Goal: Task Accomplishment & Management: Manage account settings

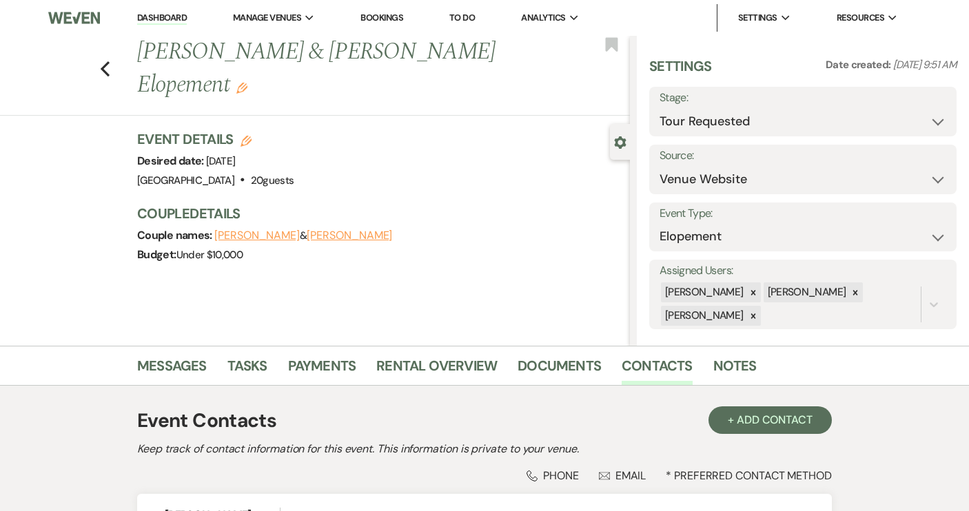
select select "2"
select select "5"
select select "22"
click at [162, 21] on link "Dashboard" at bounding box center [162, 18] width 50 height 13
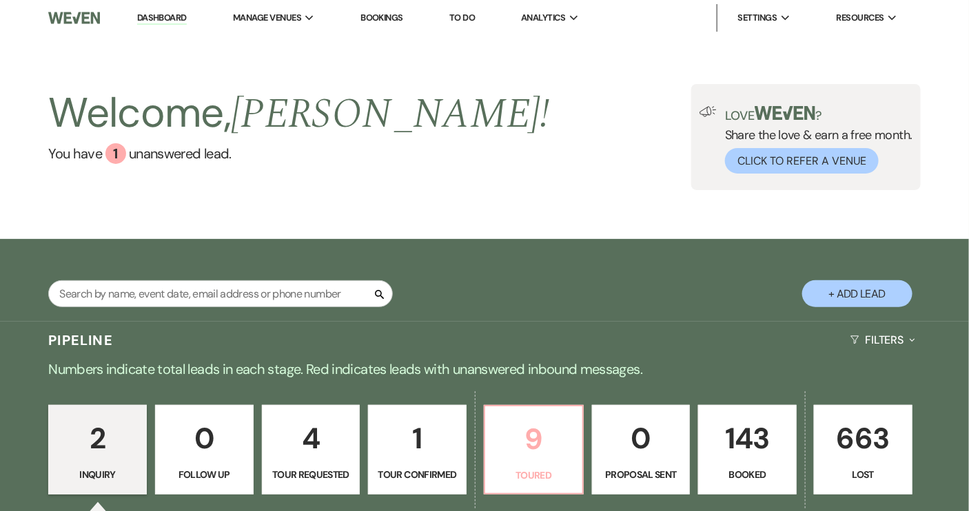
click at [557, 469] on p "Toured" at bounding box center [533, 475] width 81 height 15
select select "5"
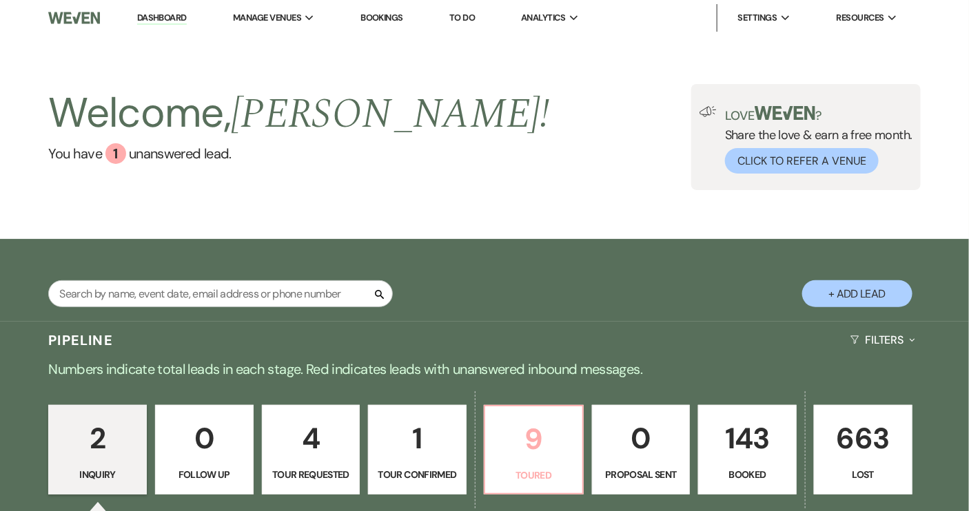
select select "5"
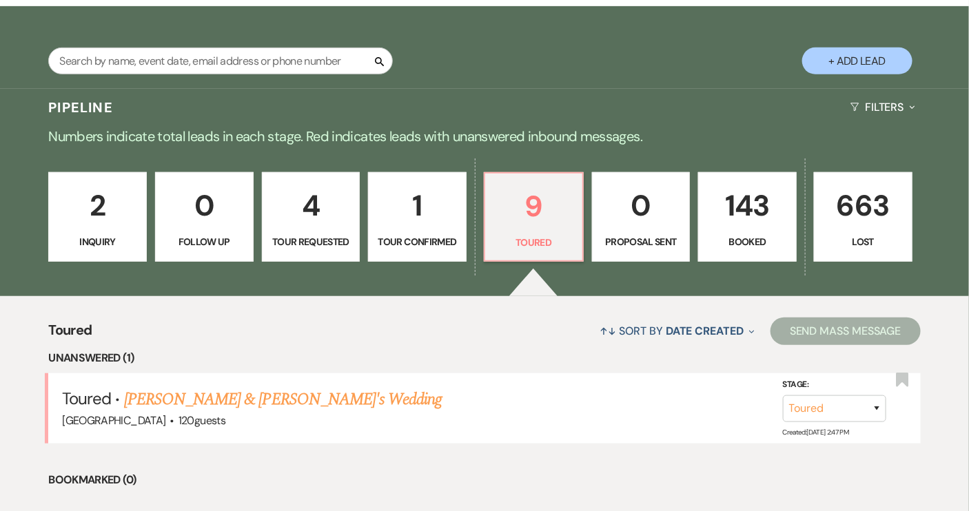
scroll to position [313, 0]
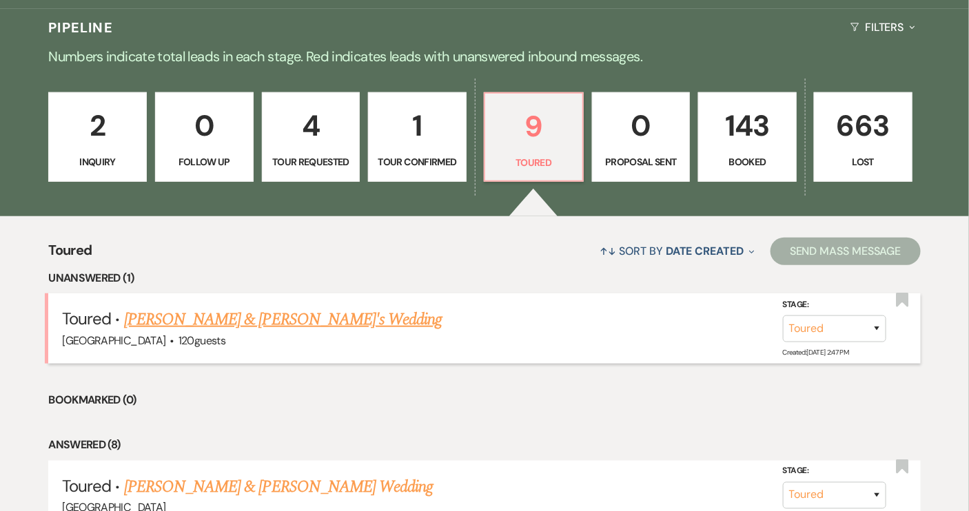
click at [354, 315] on link "[PERSON_NAME] & [PERSON_NAME]'s Wedding" at bounding box center [283, 319] width 318 height 25
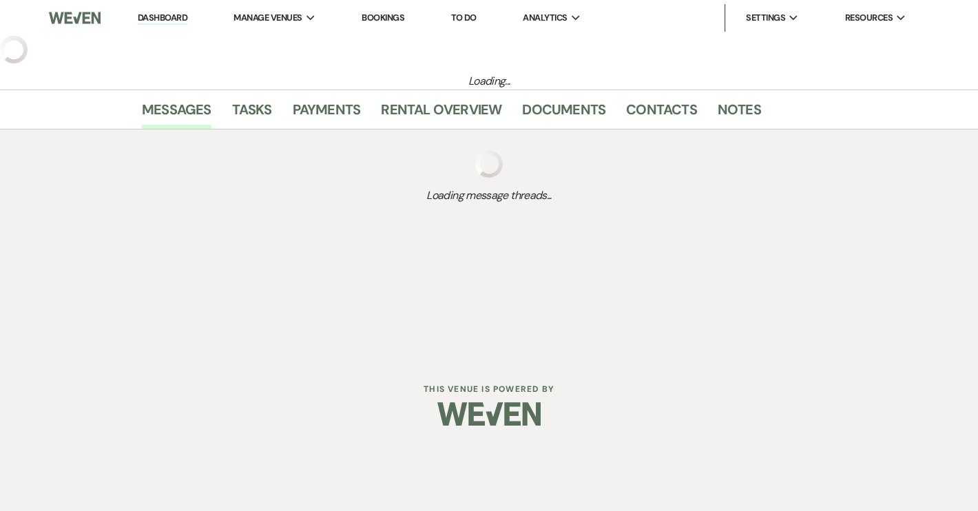
select select "5"
select select "12"
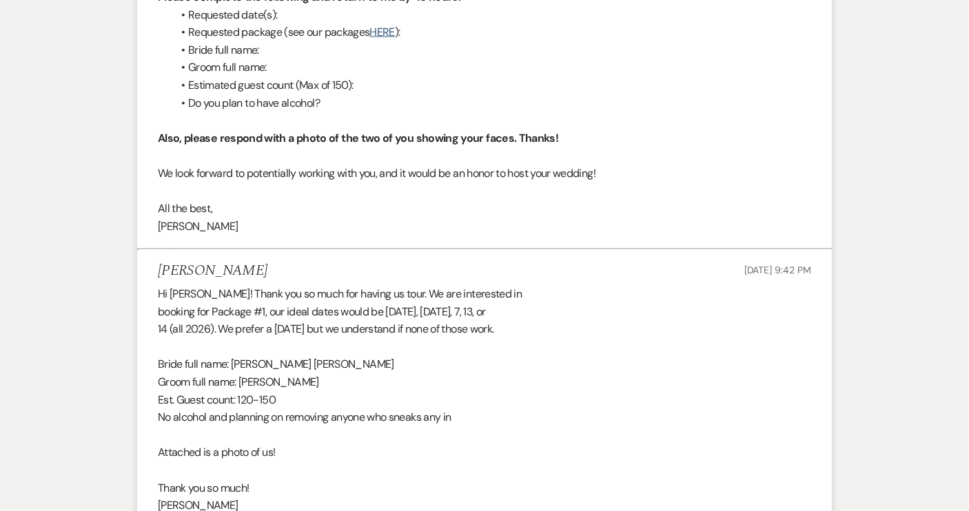
scroll to position [688, 0]
drag, startPoint x: 314, startPoint y: 380, endPoint x: 337, endPoint y: 382, distance: 22.8
click at [337, 382] on div "Hi Sarah! Thank you so much for having us tour. We are interested in booking fo…" at bounding box center [484, 408] width 653 height 247
copy div "Ware"
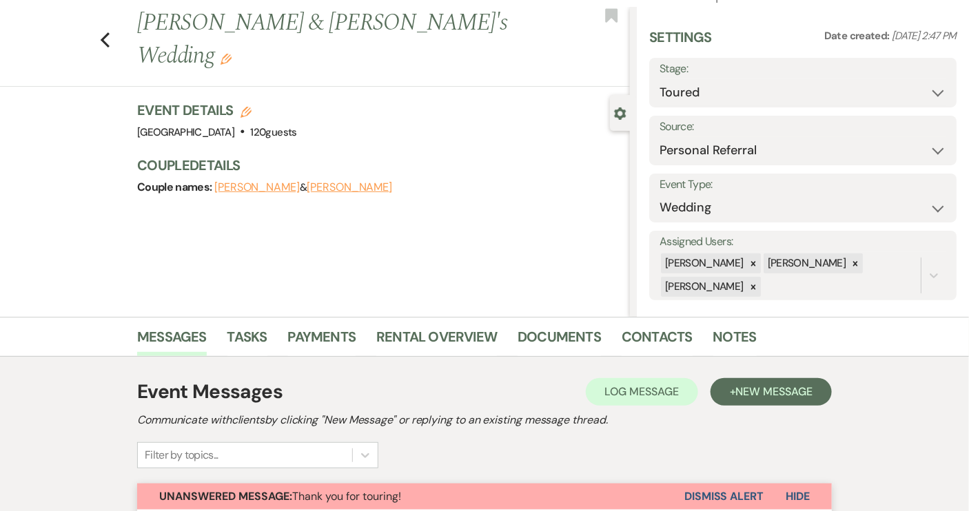
scroll to position [0, 0]
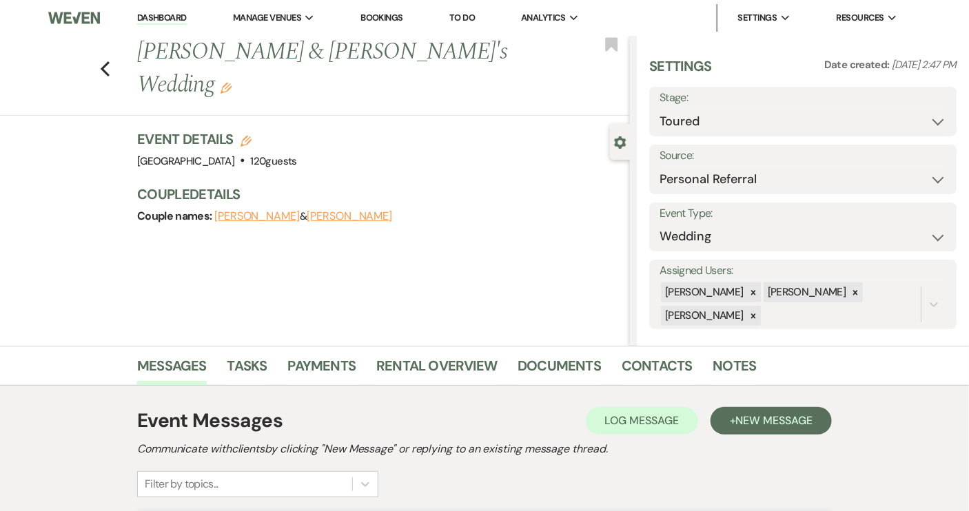
click at [356, 207] on div "Couple names: Ryenne Washenberger & Daniel" at bounding box center [376, 216] width 479 height 19
click at [356, 211] on button "[PERSON_NAME]" at bounding box center [349, 216] width 85 height 11
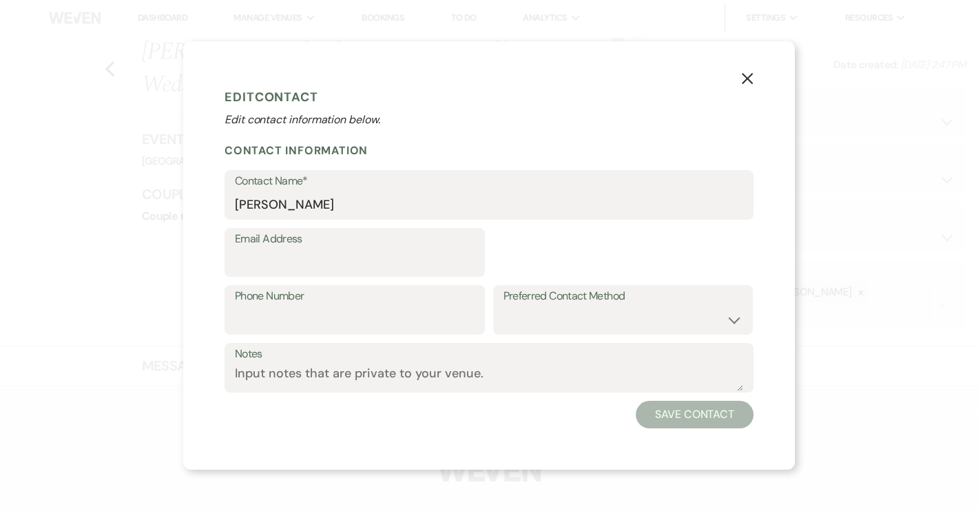
select select "1"
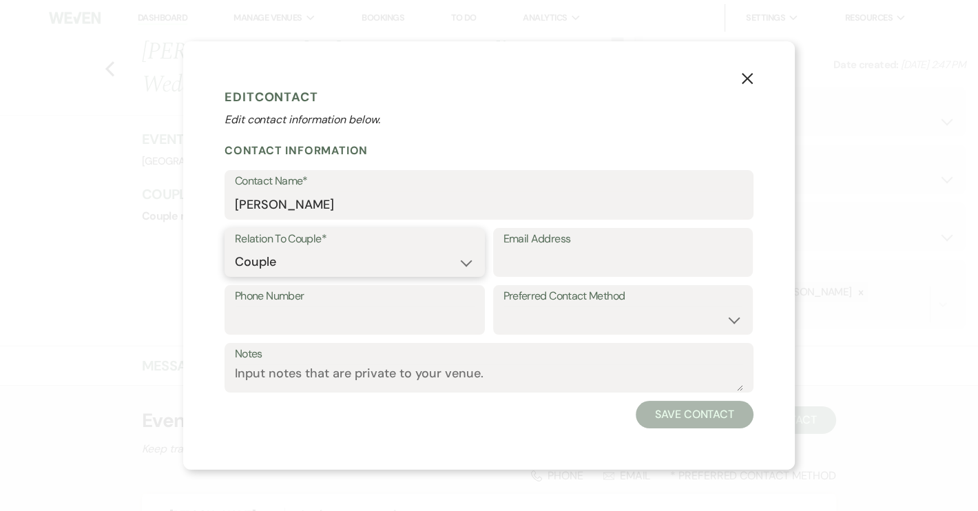
click at [290, 260] on select "Couple Planner Parent of Couple Family Member Friend Other" at bounding box center [355, 262] width 240 height 27
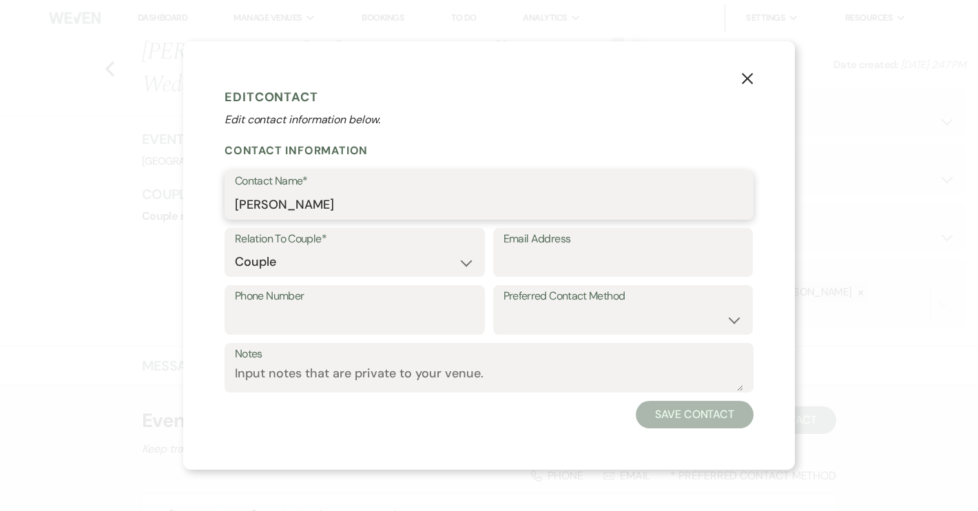
click at [283, 201] on input "[PERSON_NAME]" at bounding box center [489, 205] width 509 height 27
paste input "Ware"
type input "Daniel Ware"
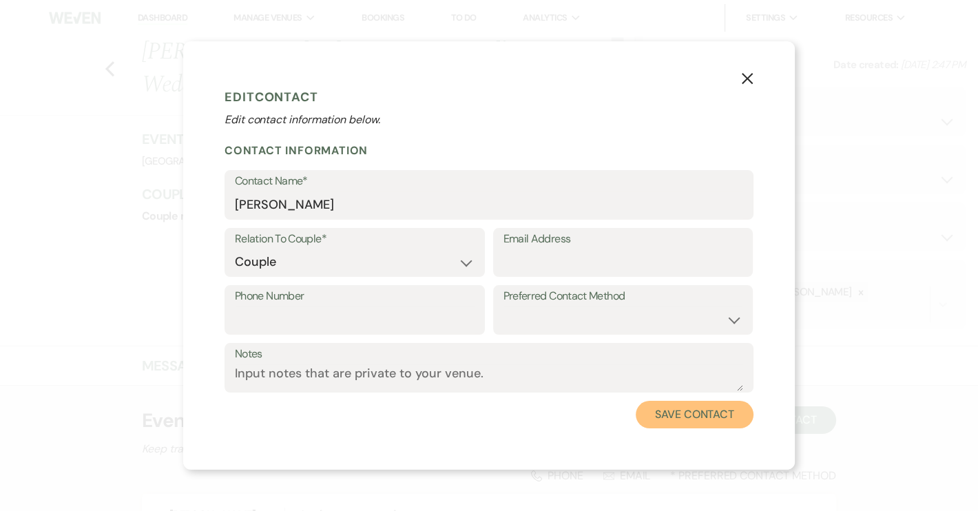
click at [679, 404] on button "Save Contact" at bounding box center [695, 415] width 118 height 28
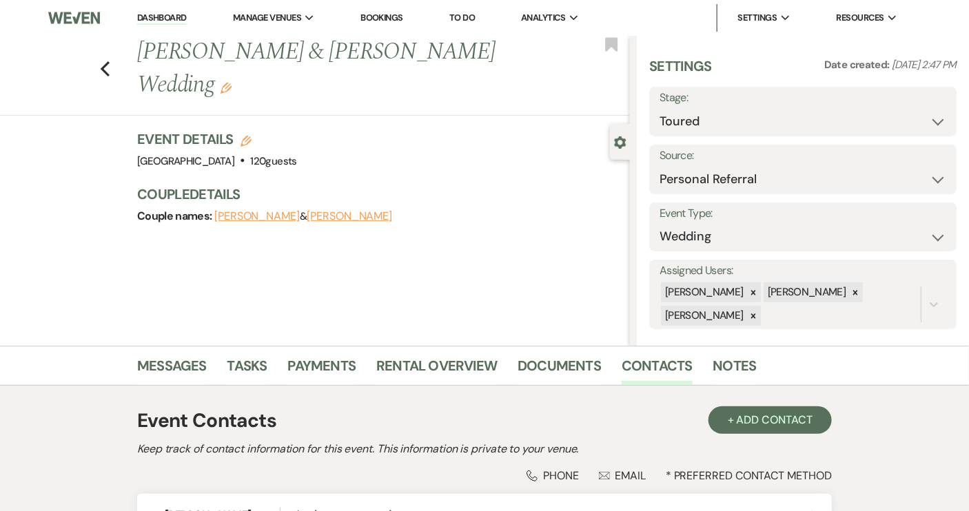
scroll to position [231, 0]
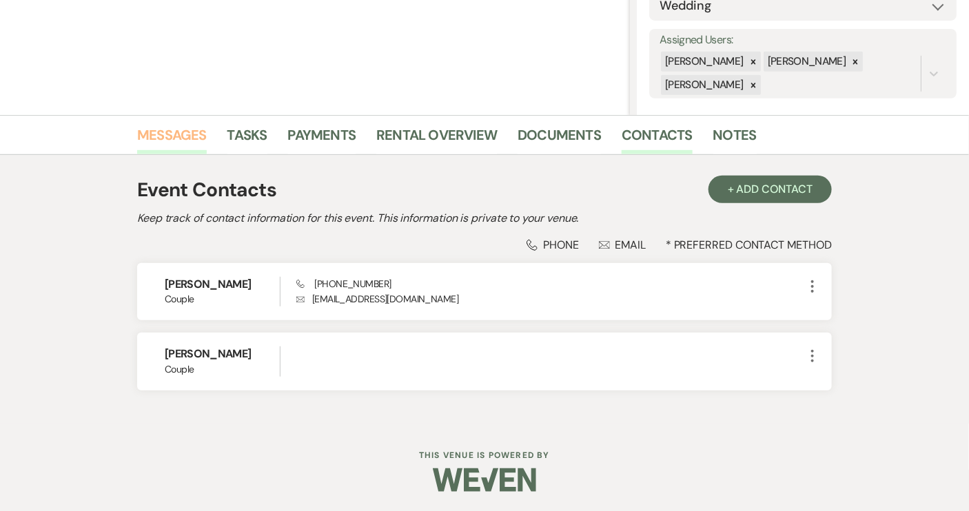
click at [189, 136] on link "Messages" at bounding box center [172, 139] width 70 height 30
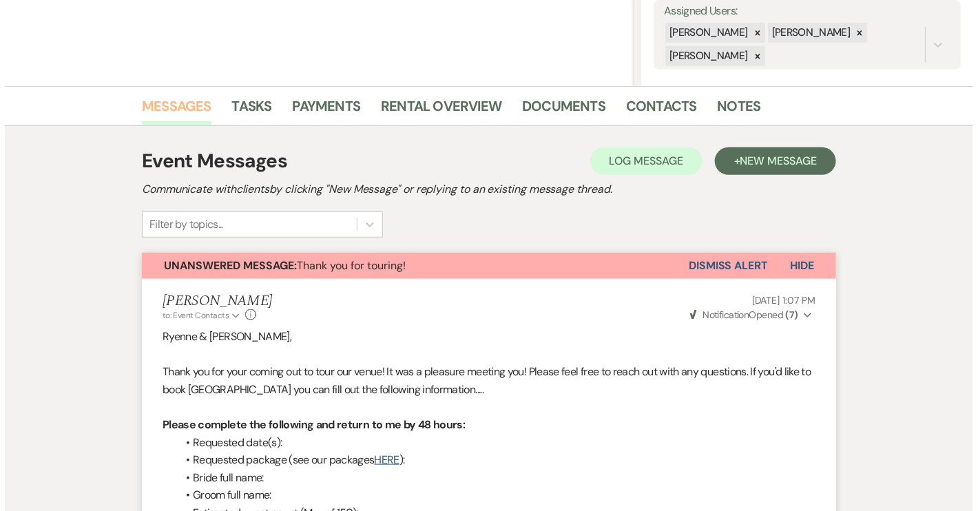
scroll to position [43, 0]
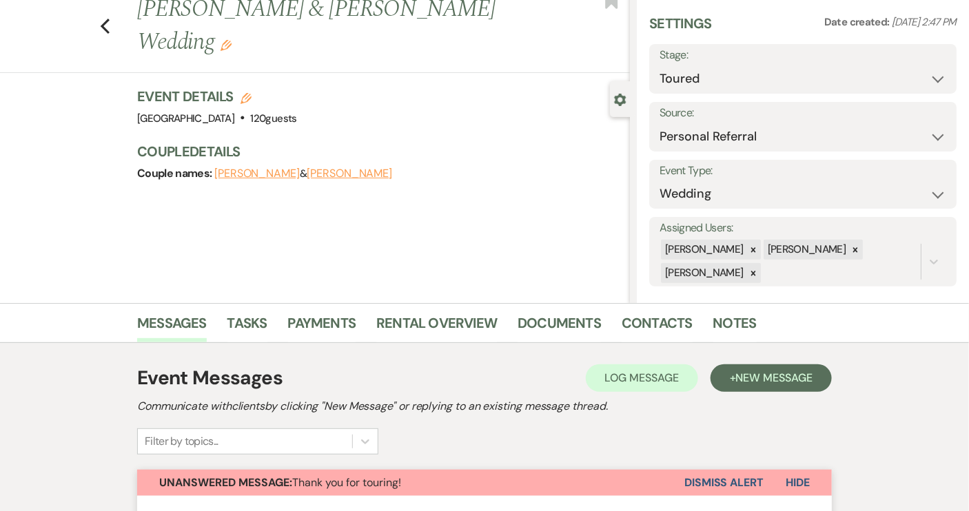
click at [249, 98] on icon "Edit" at bounding box center [245, 98] width 11 height 11
select select "640"
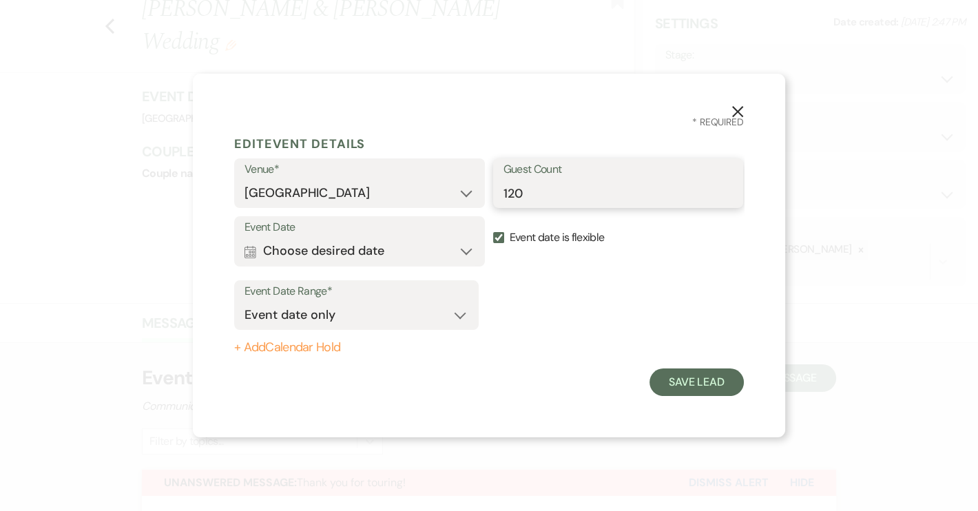
click at [522, 195] on input "120" at bounding box center [619, 193] width 230 height 27
type input "120-150"
click at [325, 244] on button "Calendar Choose desired date Expand" at bounding box center [360, 252] width 230 height 28
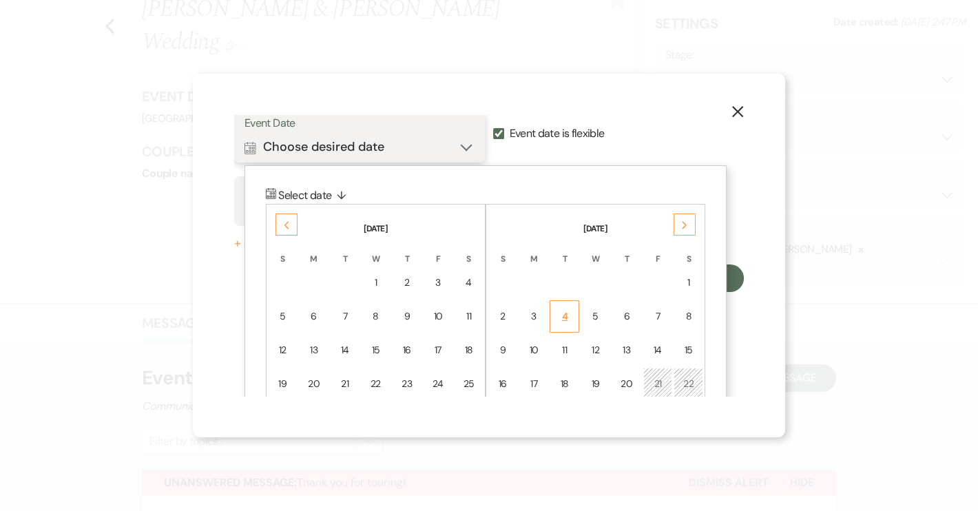
scroll to position [132, 0]
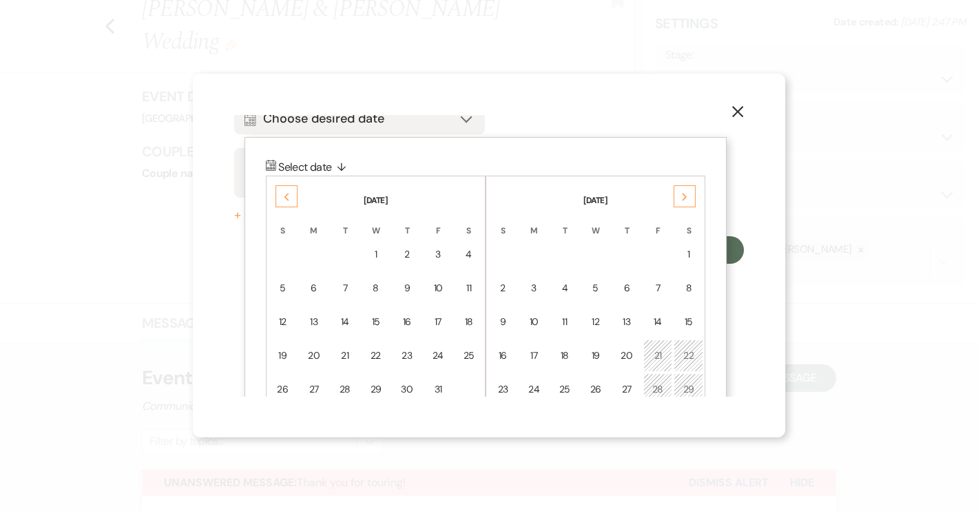
click at [281, 197] on div "Previous" at bounding box center [287, 196] width 22 height 22
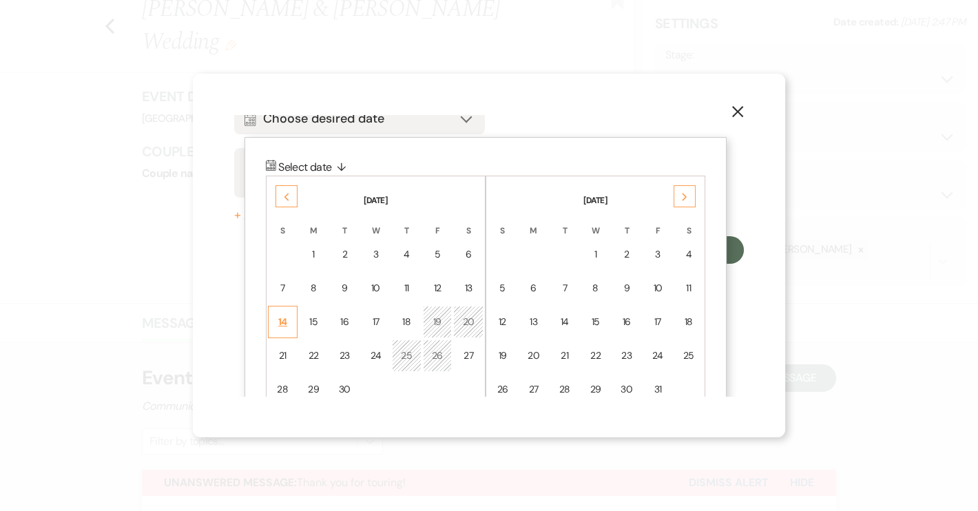
click at [280, 315] on div "14" at bounding box center [283, 322] width 12 height 14
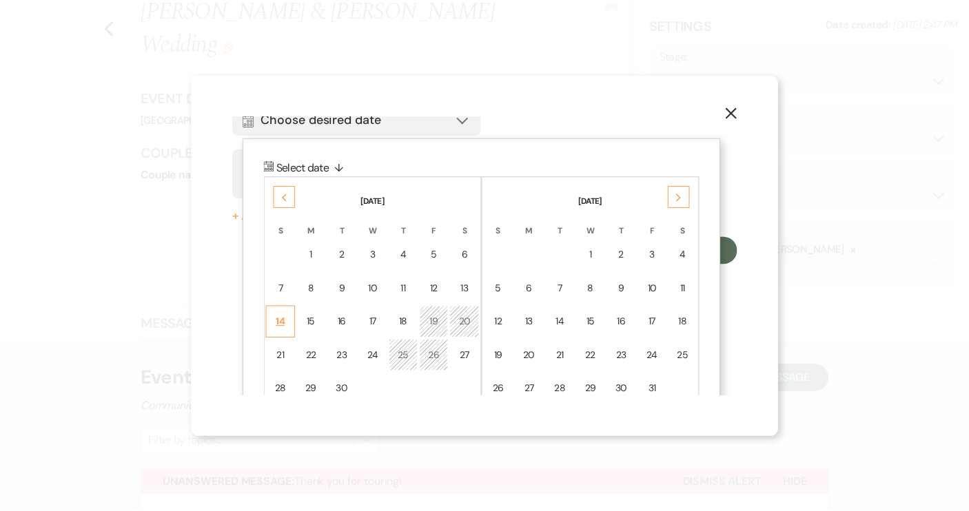
scroll to position [0, 0]
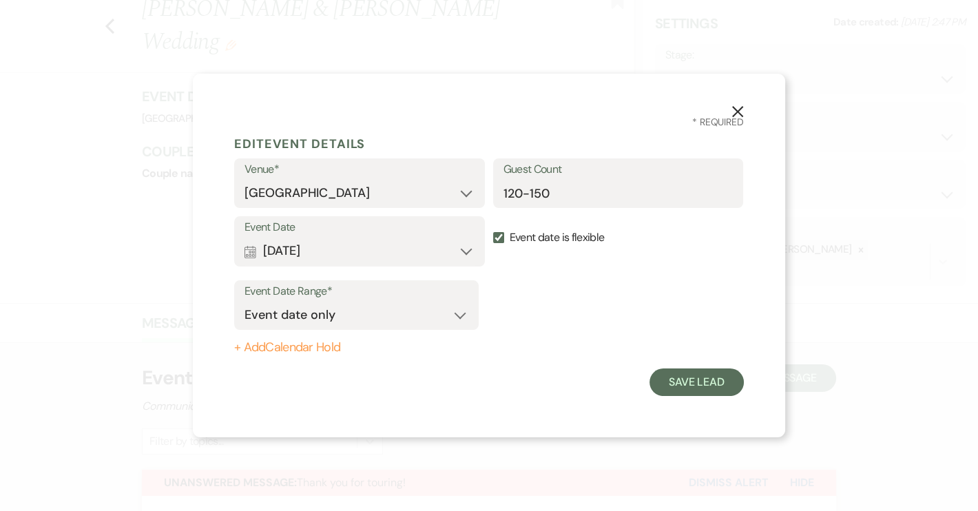
click at [291, 351] on button "+ Add Calendar Hold" at bounding box center [356, 348] width 245 height 14
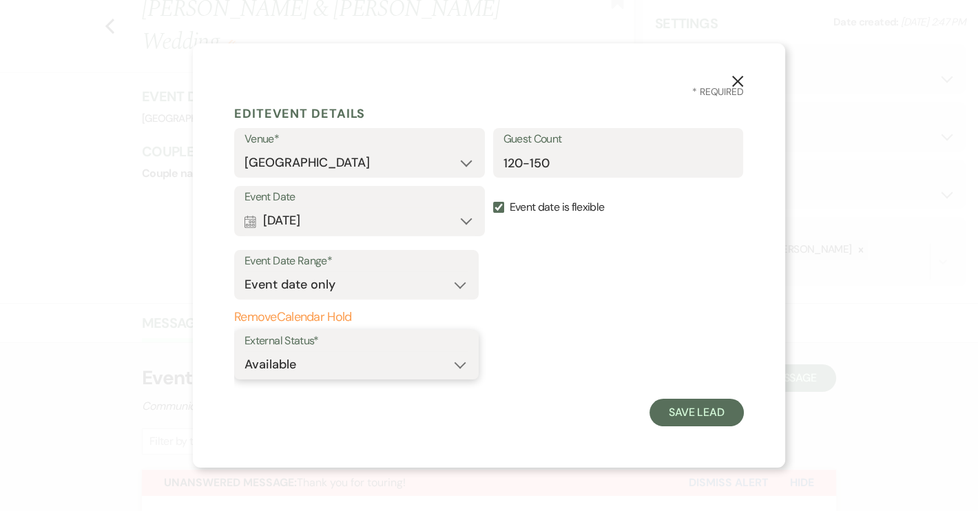
click at [455, 367] on select "Available Unavailable" at bounding box center [357, 364] width 224 height 27
click at [245, 351] on select "Available Unavailable" at bounding box center [357, 364] width 224 height 27
click at [457, 363] on select "Available Unavailable" at bounding box center [357, 364] width 224 height 27
select select "true"
click at [245, 351] on select "Available Unavailable" at bounding box center [357, 364] width 224 height 27
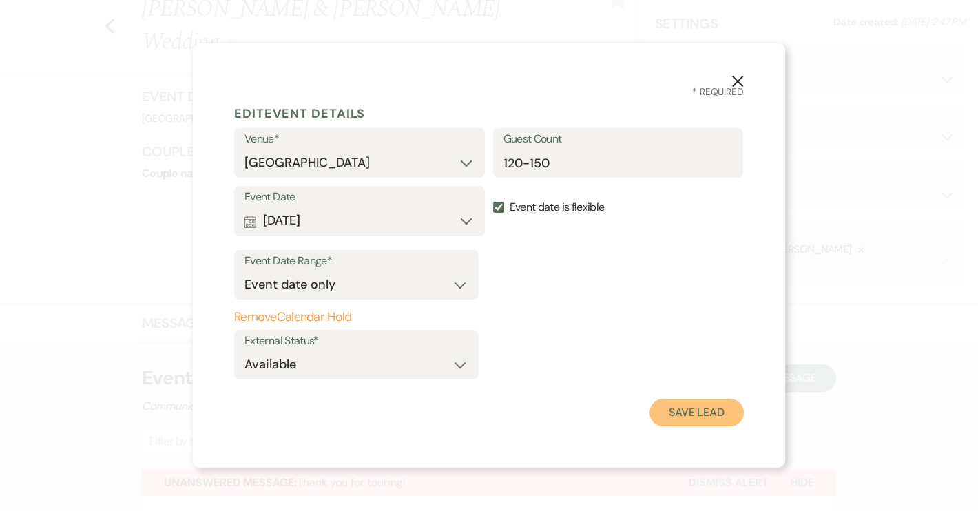
click at [704, 408] on button "Save Lead" at bounding box center [697, 413] width 94 height 28
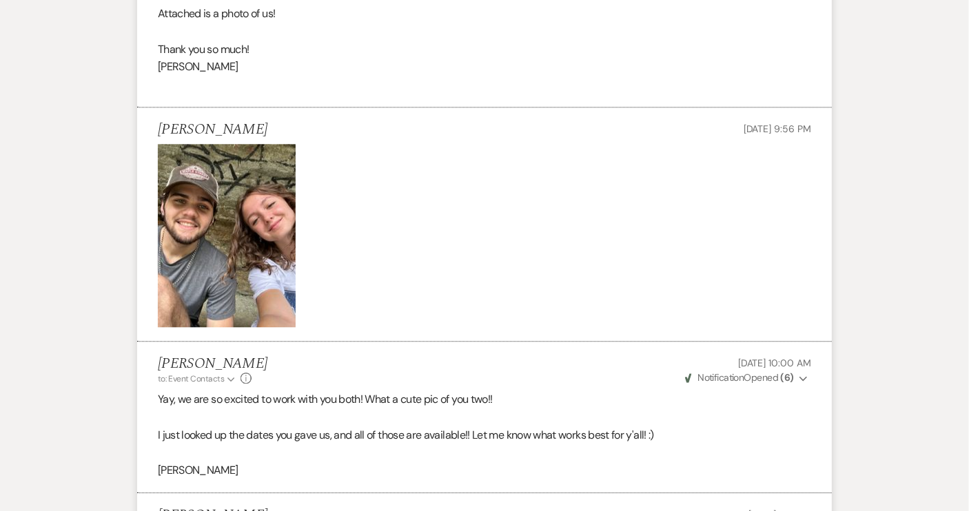
scroll to position [1377, 0]
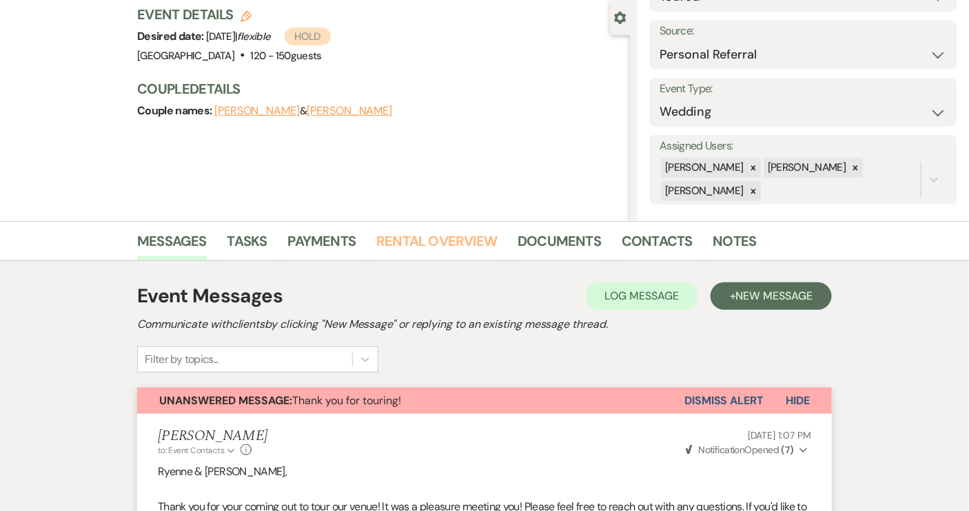
click at [420, 240] on link "Rental Overview" at bounding box center [436, 245] width 121 height 30
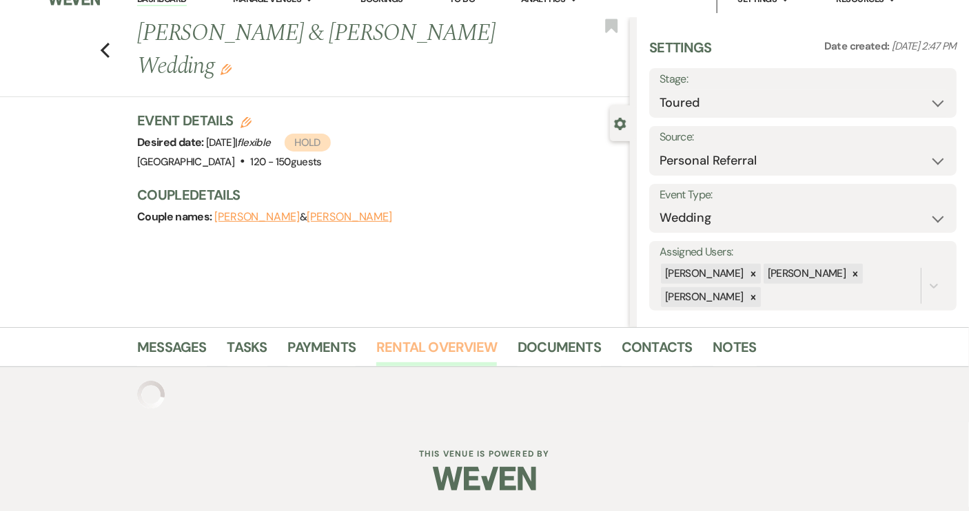
scroll to position [125, 0]
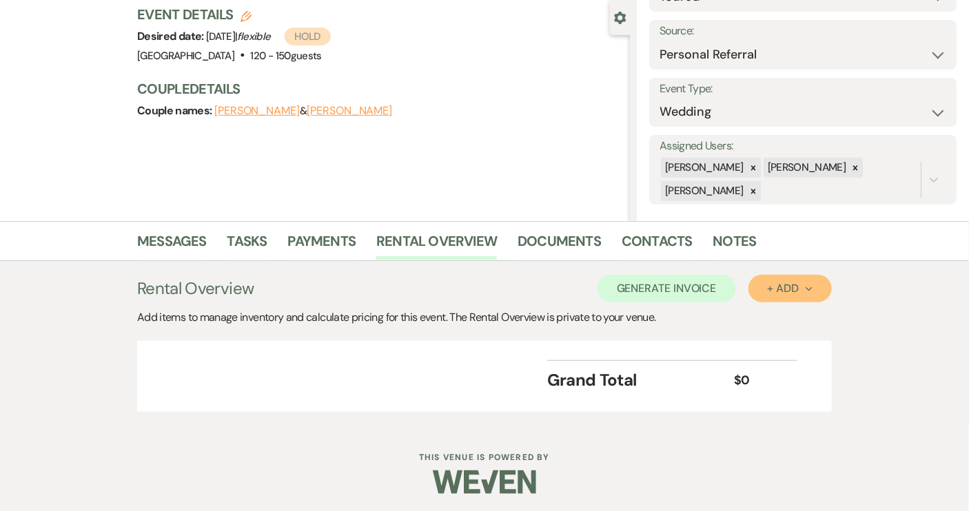
click at [775, 297] on button "+ Add Next" at bounding box center [789, 289] width 83 height 28
click at [775, 317] on button "Item" at bounding box center [783, 319] width 70 height 21
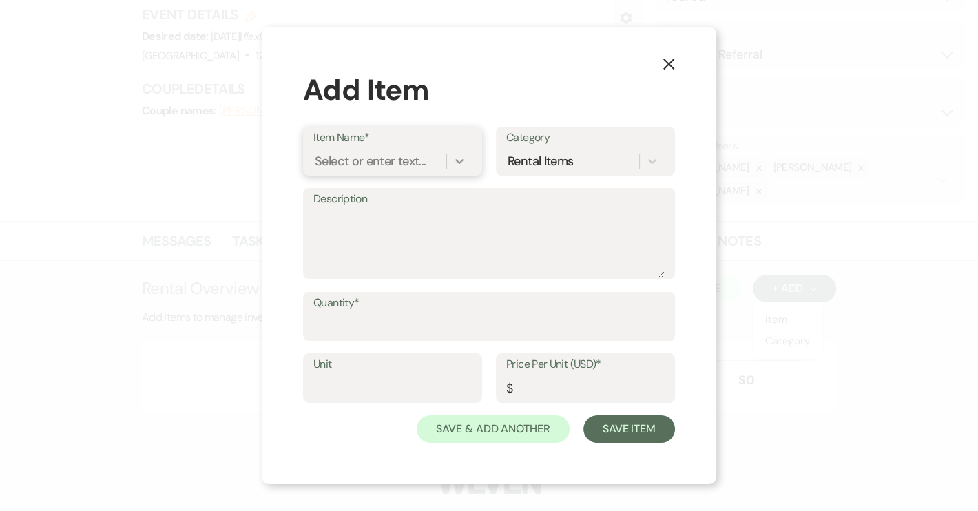
click at [464, 163] on icon at bounding box center [460, 161] width 14 height 14
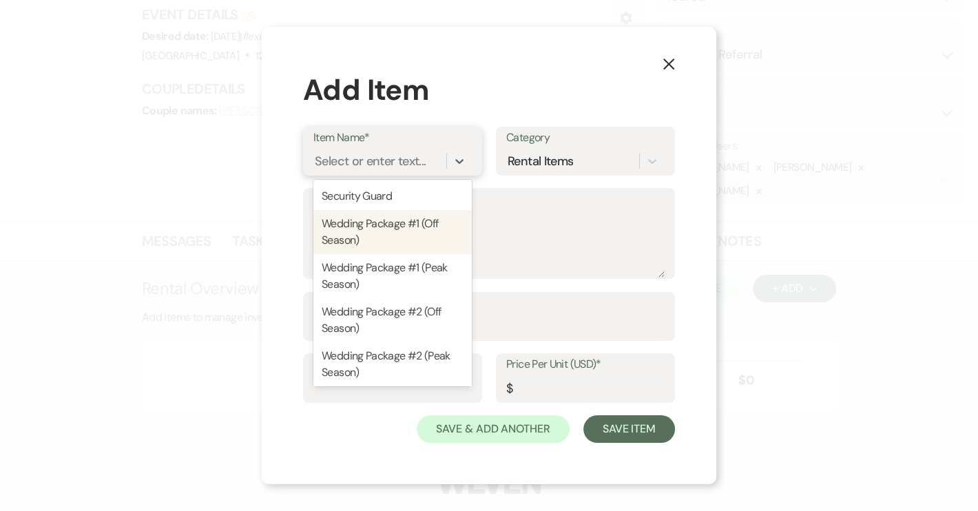
click at [408, 225] on div "Wedding Package #1 (Off Season)" at bounding box center [393, 232] width 158 height 44
type textarea "Includes one full day of rental from 8am-11pm. + 6 hours of rental the night be…"
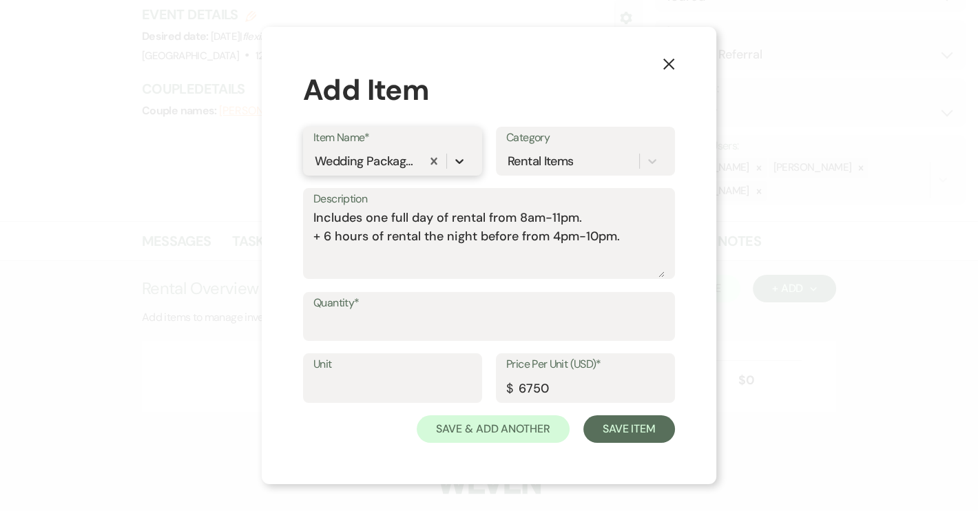
click at [455, 162] on icon at bounding box center [460, 161] width 14 height 14
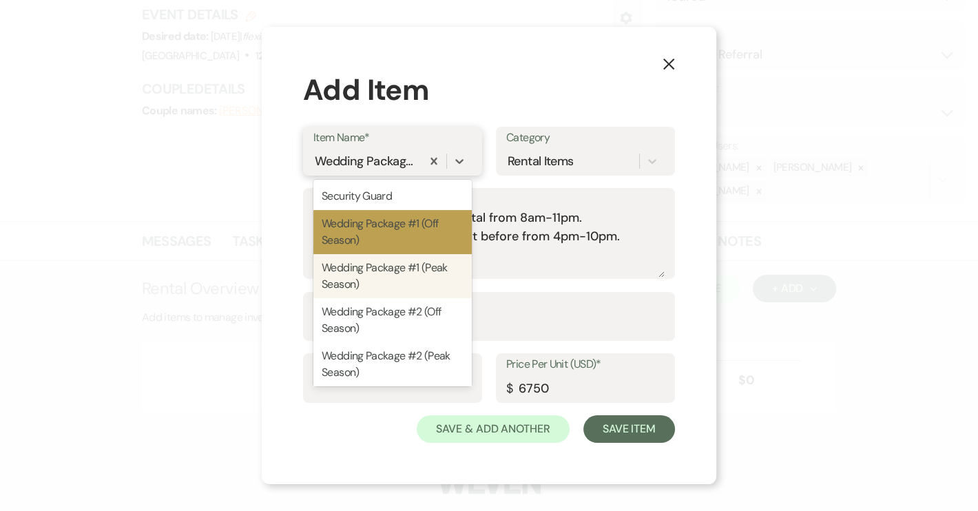
click at [404, 269] on div "Wedding Package #1 (Peak Season)" at bounding box center [393, 276] width 158 height 44
type input "7750"
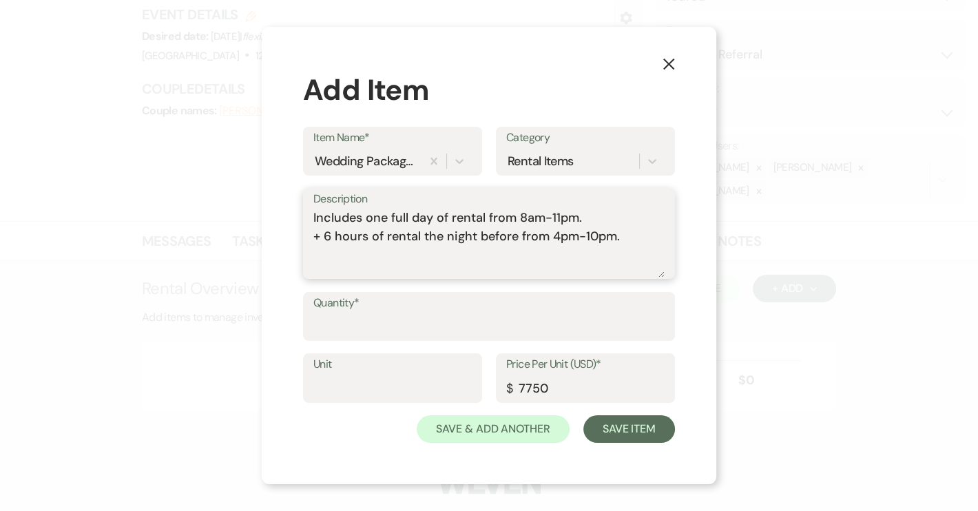
drag, startPoint x: 514, startPoint y: 238, endPoint x: 615, endPoint y: 238, distance: 101.3
click at [615, 239] on textarea "Includes one full day of rental from 8am-11pm. + 6 hours of rental the night be…" at bounding box center [489, 243] width 351 height 69
type textarea "Includes one full day of rental from 8am-11pm. + 6 hours of rental the night be…"
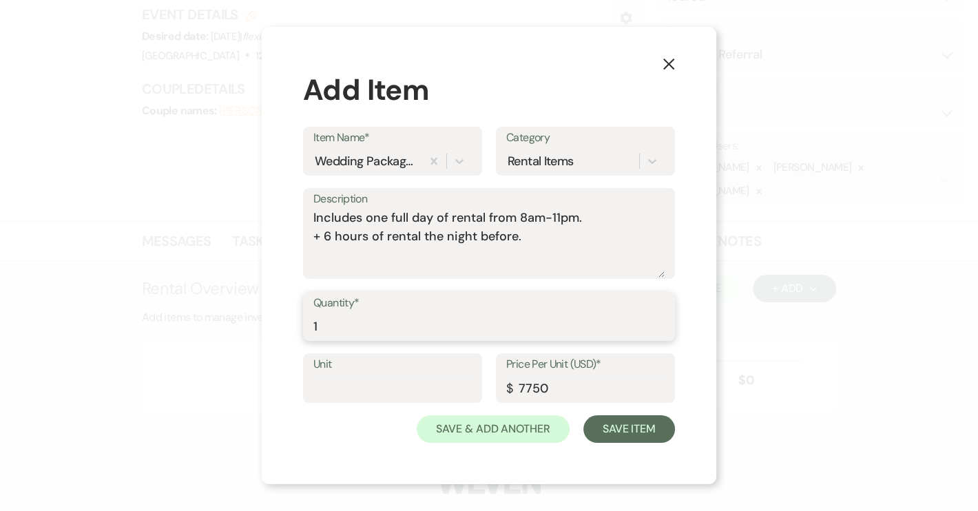
type input "1"
click at [659, 323] on input "1" at bounding box center [489, 326] width 351 height 27
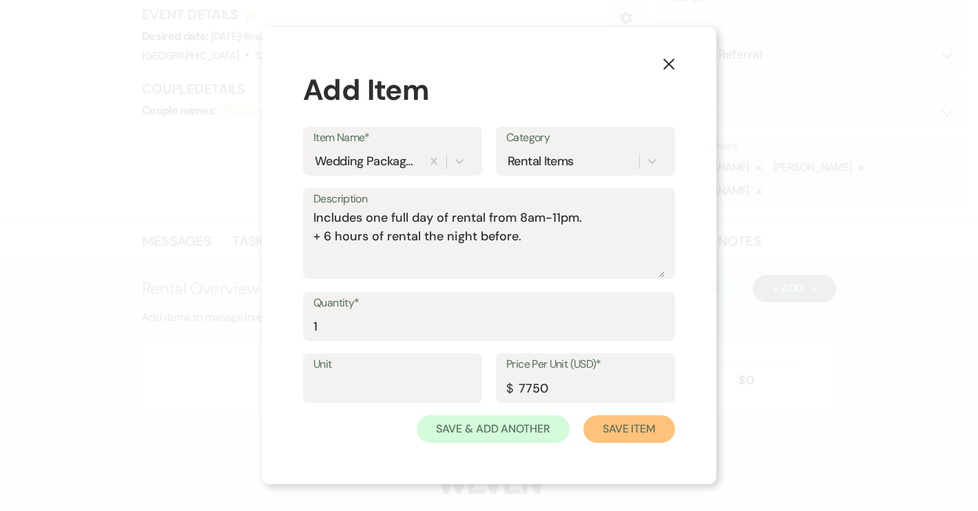
click at [627, 430] on button "Save Item" at bounding box center [630, 430] width 92 height 28
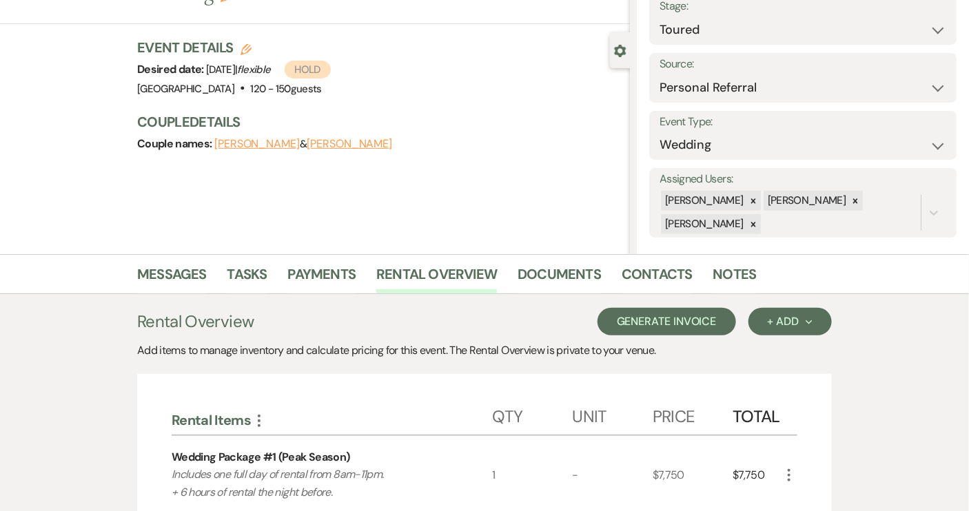
scroll to position [88, 0]
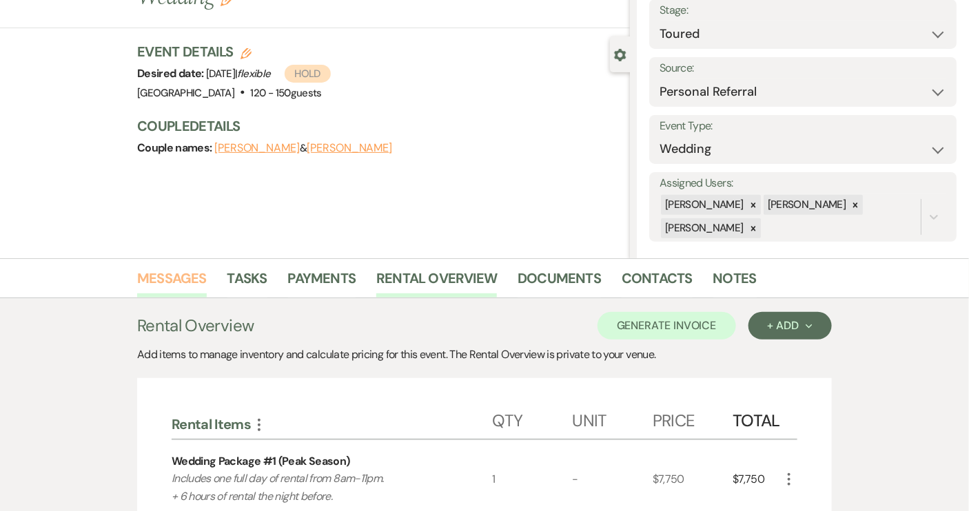
click at [172, 276] on link "Messages" at bounding box center [172, 282] width 70 height 30
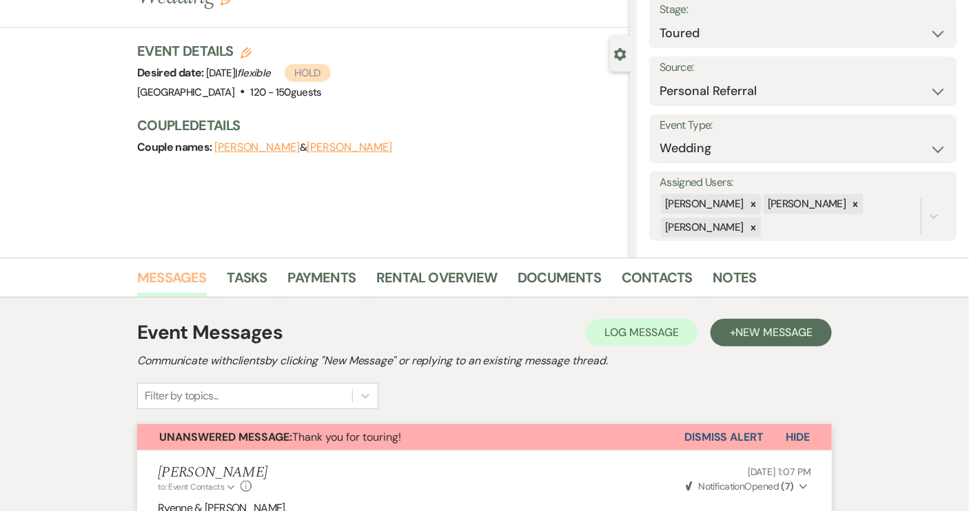
scroll to position [88, 0]
click at [411, 280] on link "Rental Overview" at bounding box center [436, 282] width 121 height 30
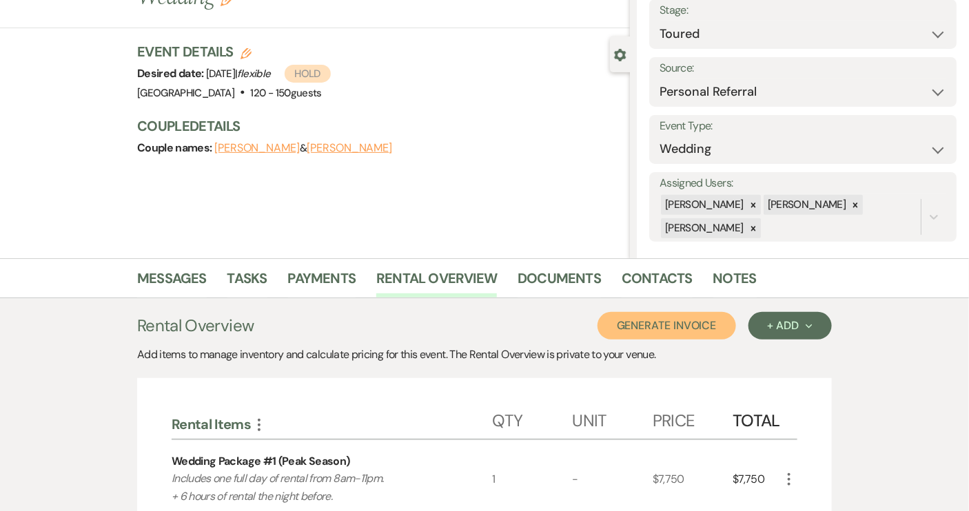
click at [666, 328] on button "Generate Invoice" at bounding box center [666, 326] width 139 height 28
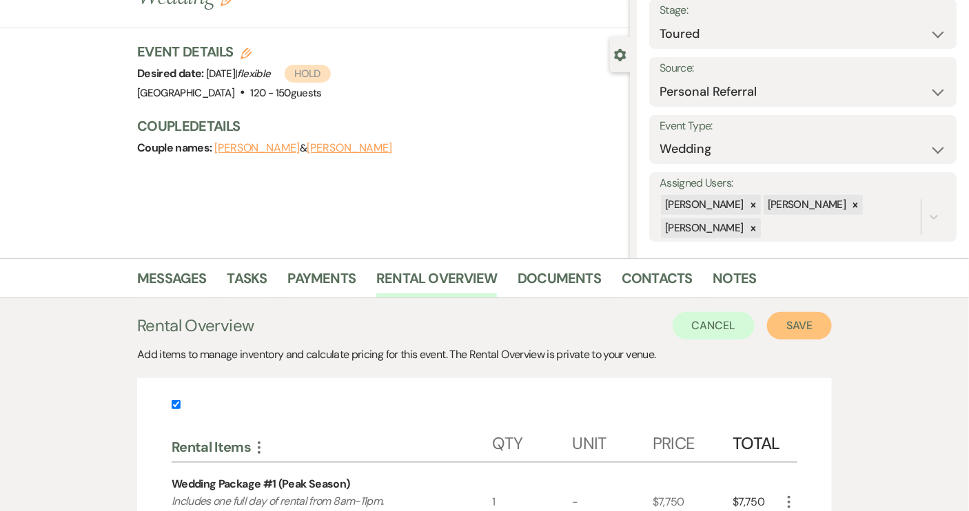
click at [796, 325] on button "Save" at bounding box center [799, 326] width 65 height 28
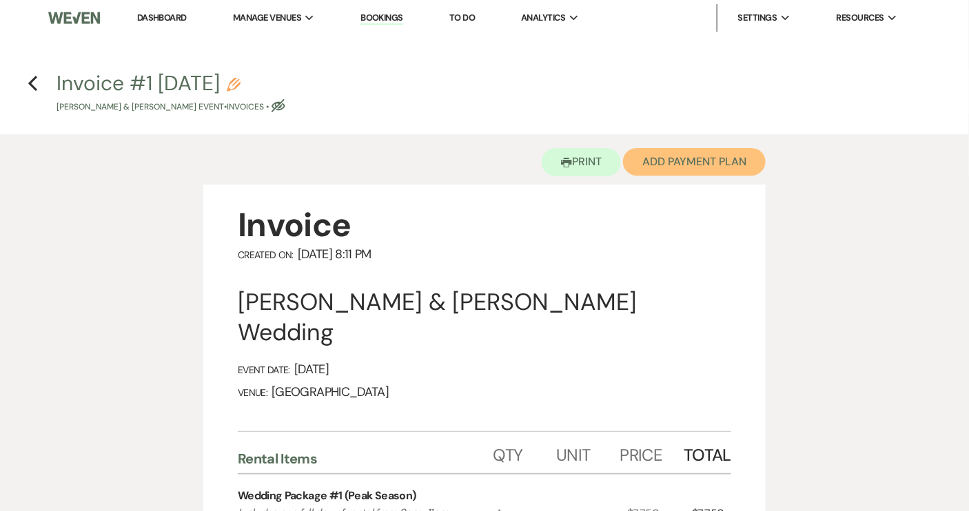
click at [654, 168] on button "Add Payment Plan" at bounding box center [694, 162] width 143 height 28
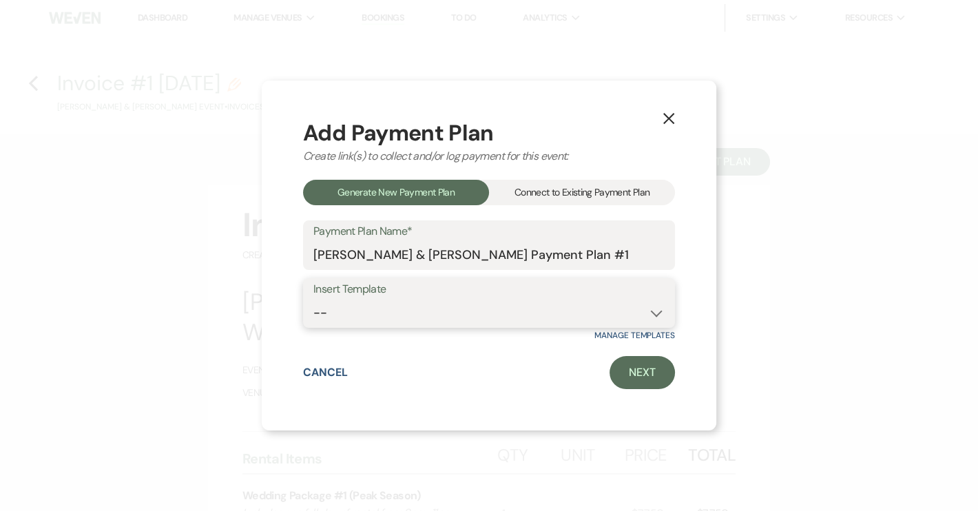
click at [654, 316] on select "-- Piney Grove Ranch Basic Plan Rehearsal (1 hour)" at bounding box center [489, 313] width 351 height 27
select select "171"
click at [314, 300] on select "-- Piney Grove Ranch Basic Plan Rehearsal (1 hour)" at bounding box center [489, 313] width 351 height 27
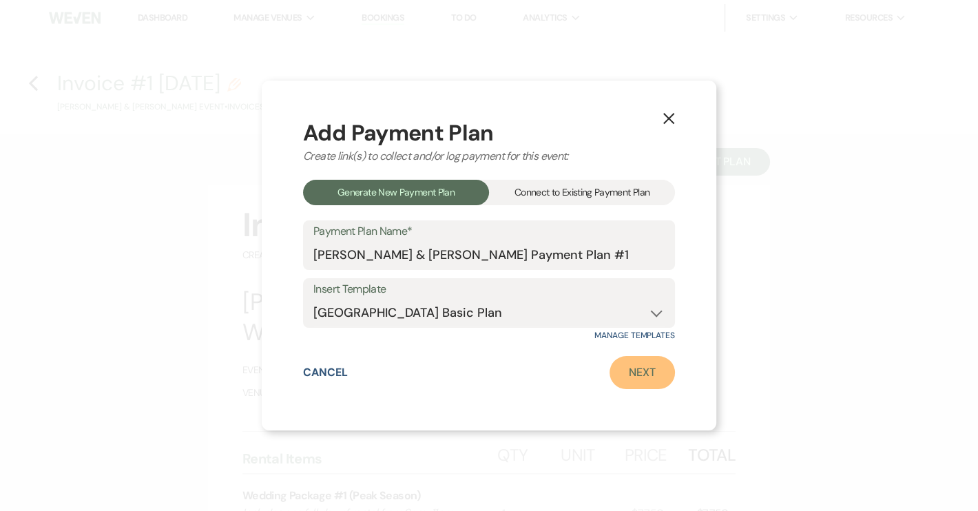
click at [647, 371] on link "Next" at bounding box center [642, 372] width 65 height 33
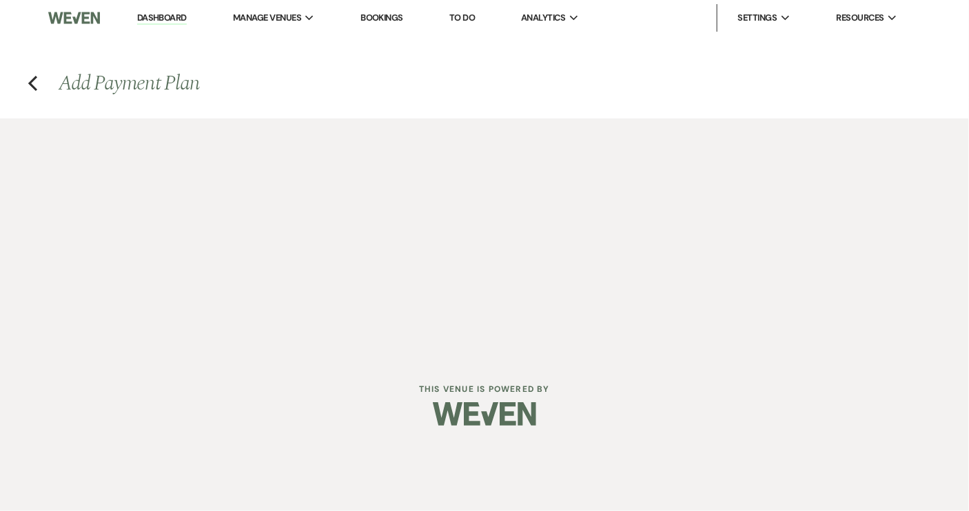
select select "27370"
select select "2"
select select "percentage"
select select "true"
select select "client"
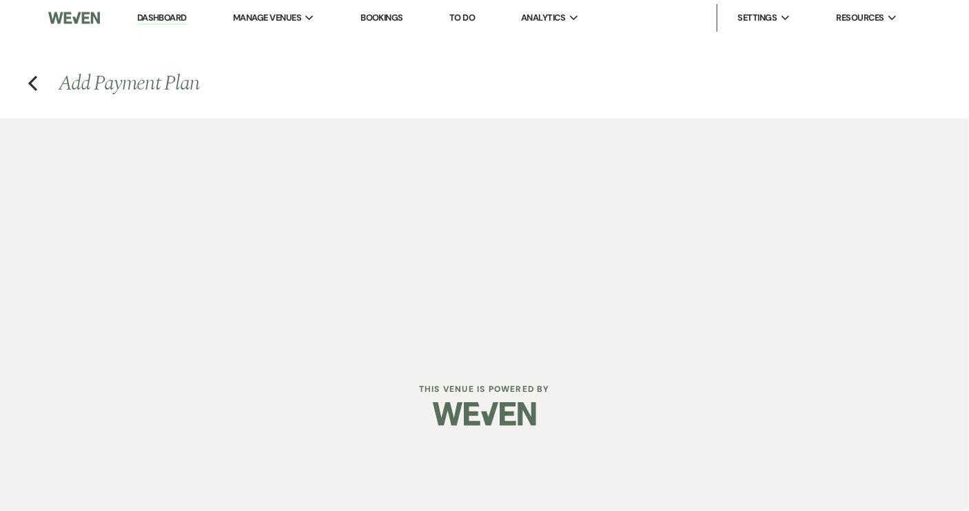
select select "weeks"
select select "2"
select select "percentage"
select select "true"
select select "client"
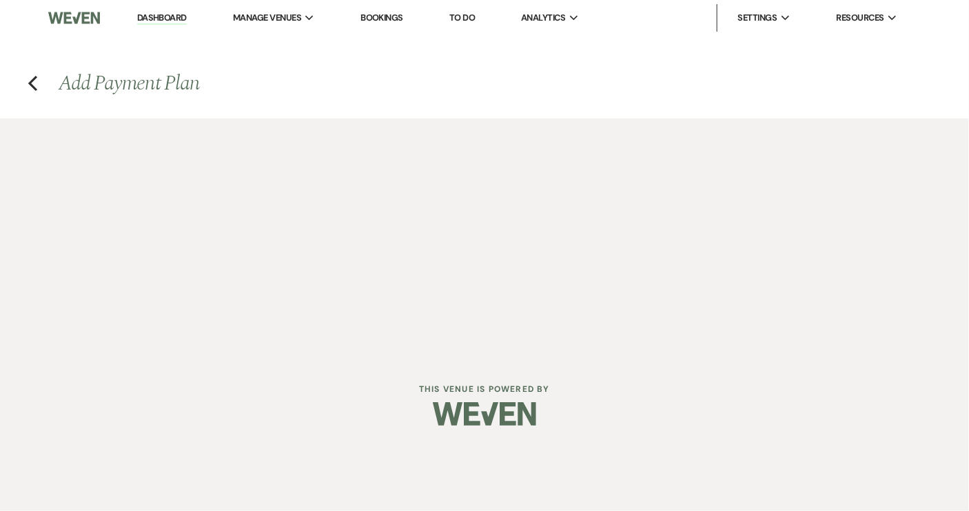
select select "weeks"
select select "2"
select select "percentage"
select select "true"
select select "client"
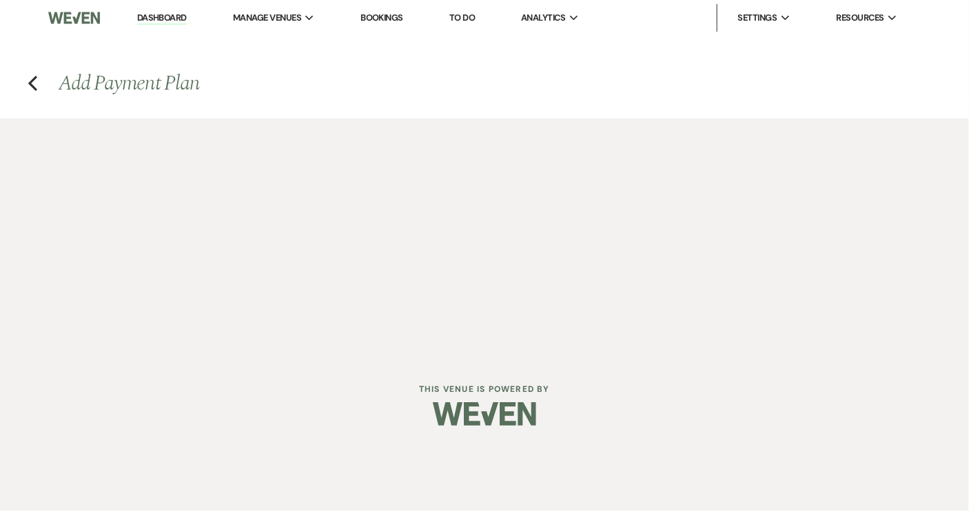
select select "weeks"
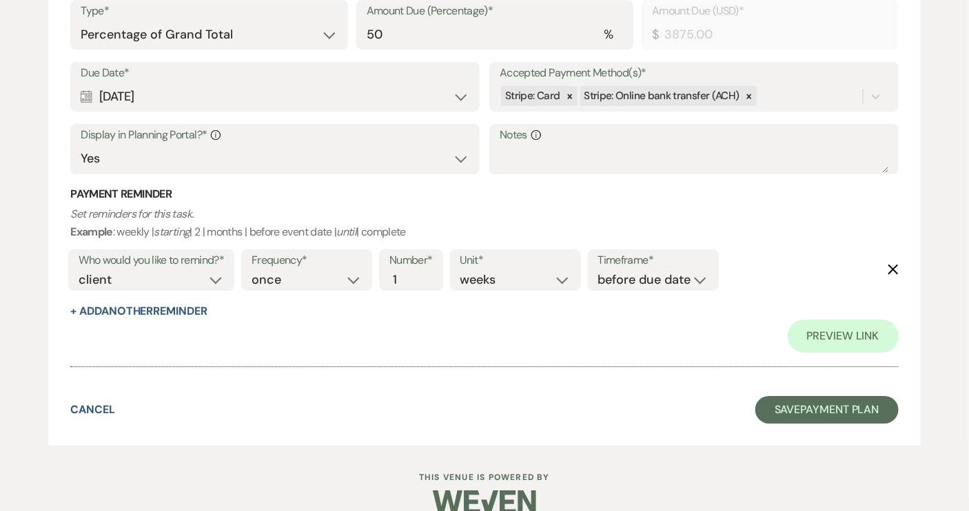
scroll to position [1625, 0]
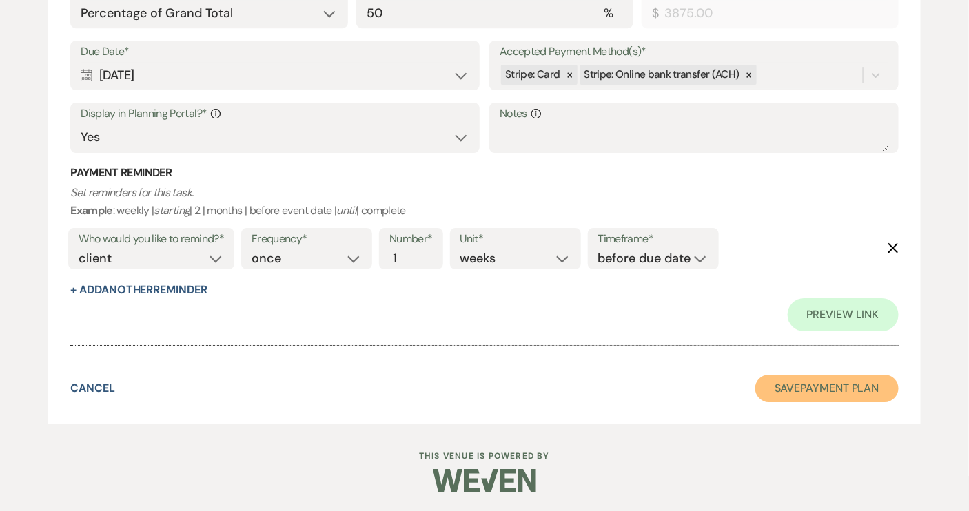
click at [784, 388] on button "Save Payment Plan" at bounding box center [826, 389] width 143 height 28
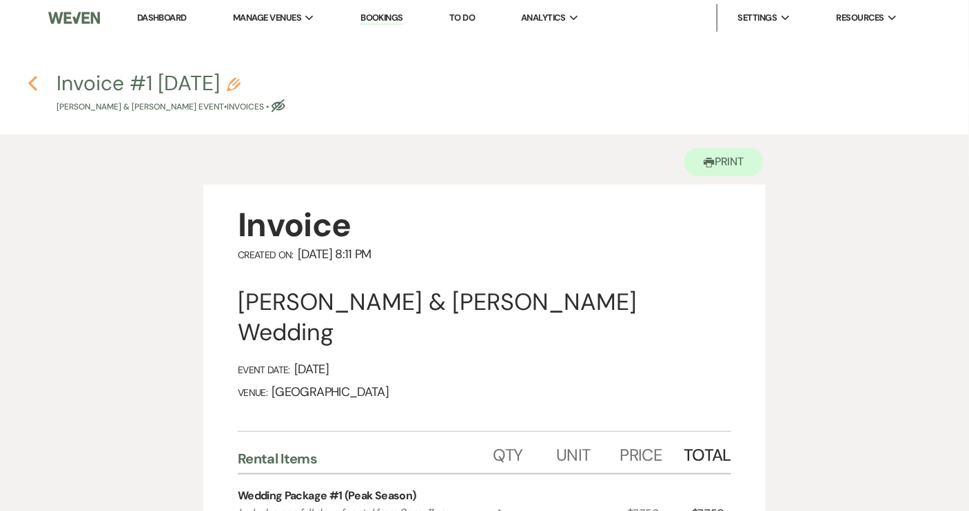
click at [33, 84] on icon "Previous" at bounding box center [33, 83] width 10 height 17
select select "5"
select select "12"
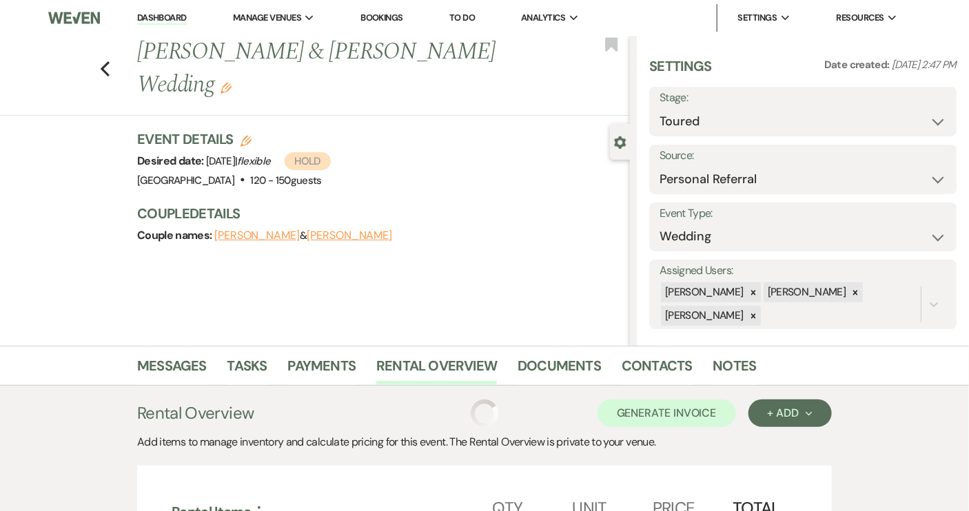
scroll to position [88, 0]
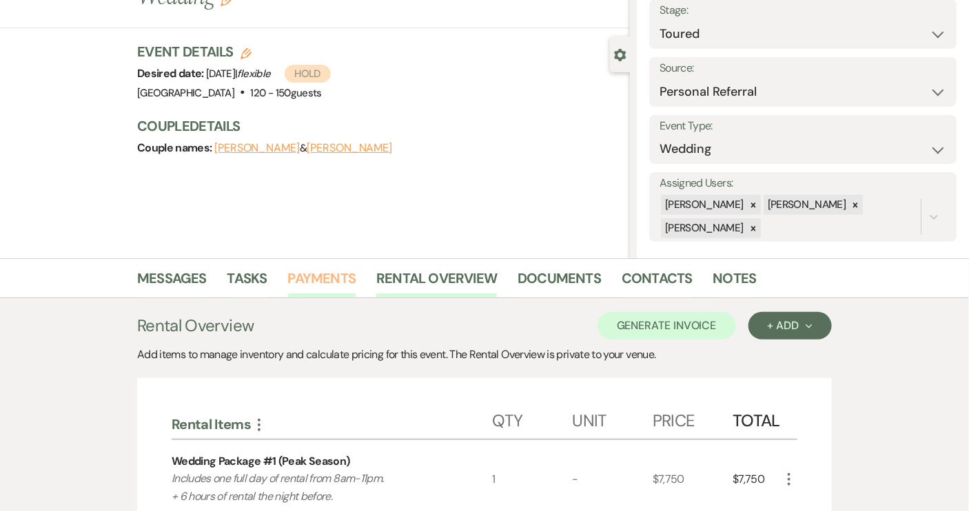
click at [344, 277] on link "Payments" at bounding box center [322, 282] width 68 height 30
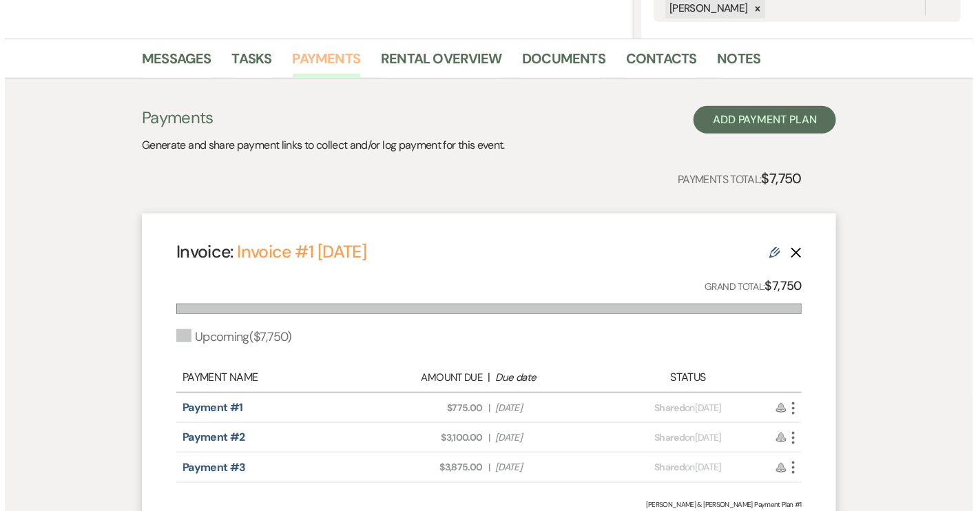
scroll to position [338, 0]
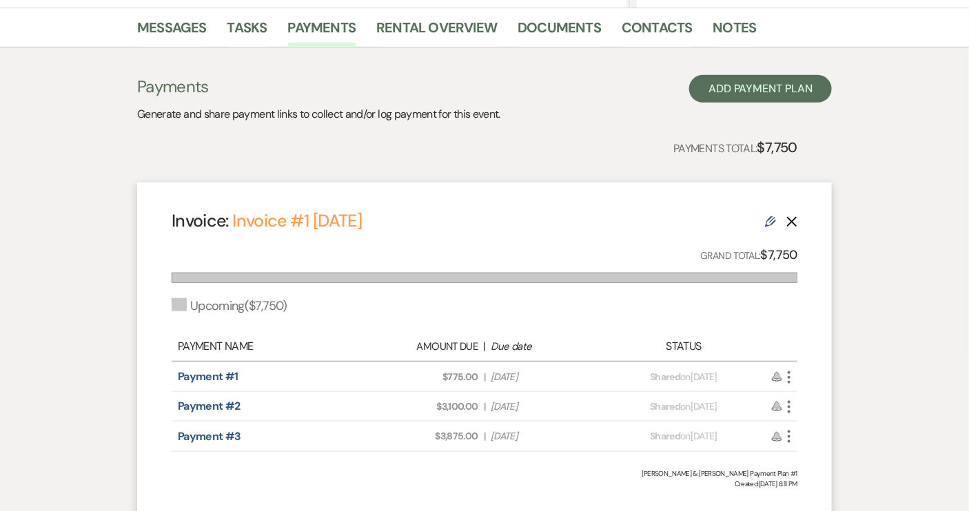
click at [790, 380] on use "button" at bounding box center [789, 377] width 3 height 12
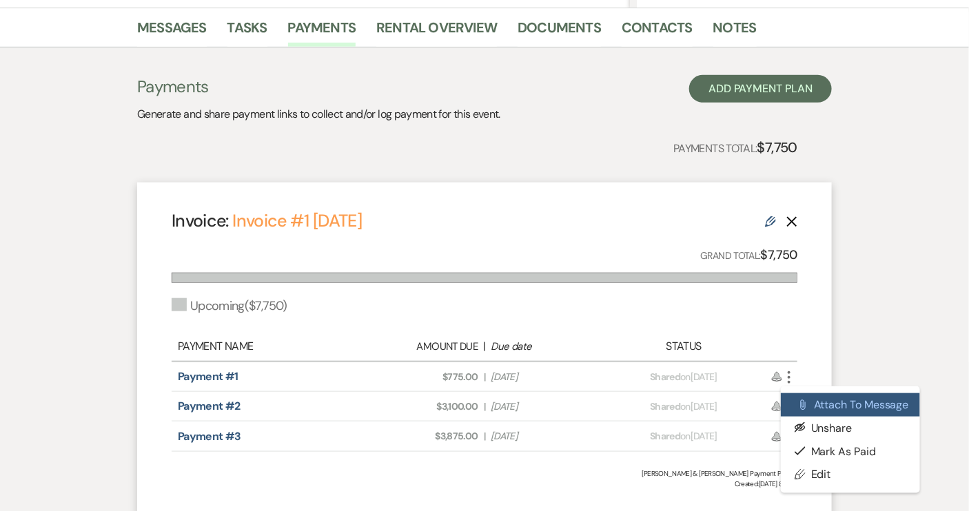
click at [805, 403] on use "button" at bounding box center [803, 405] width 5 height 10
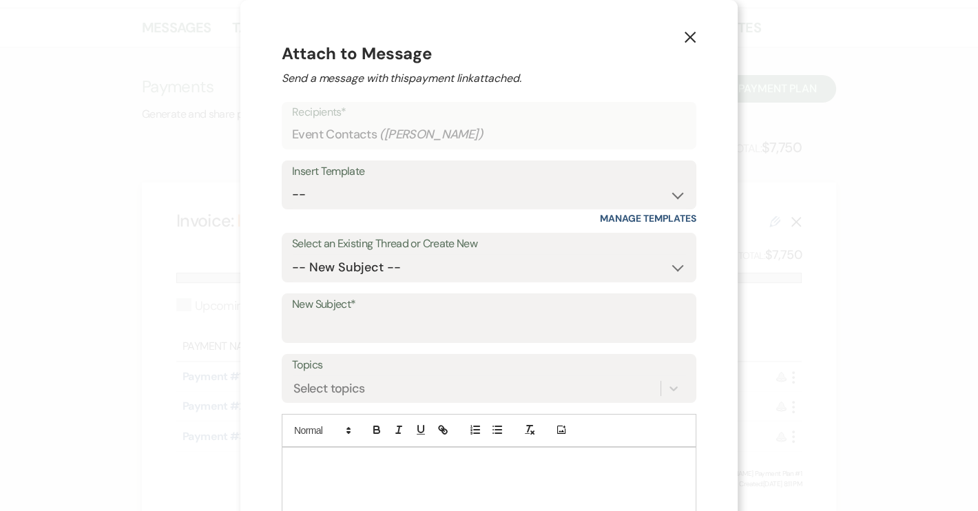
scroll to position [78, 0]
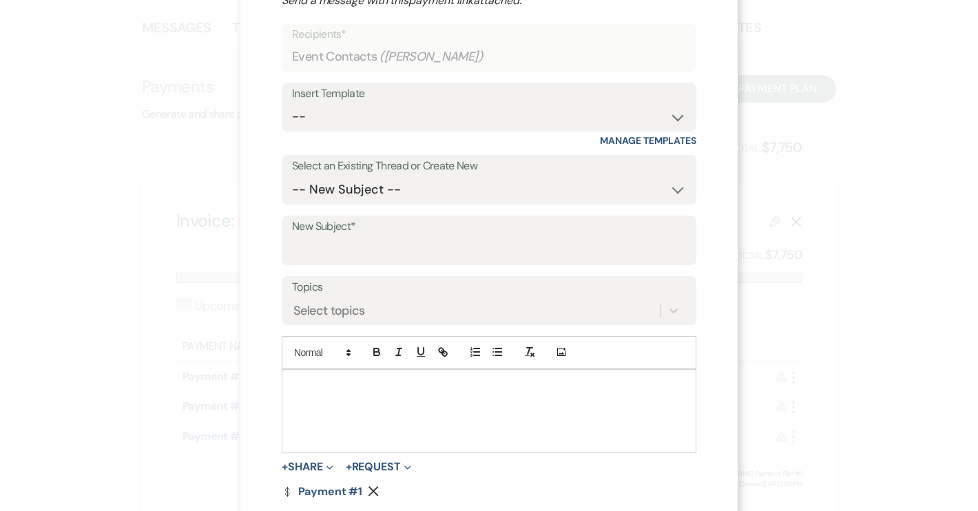
click at [298, 384] on p at bounding box center [489, 385] width 393 height 15
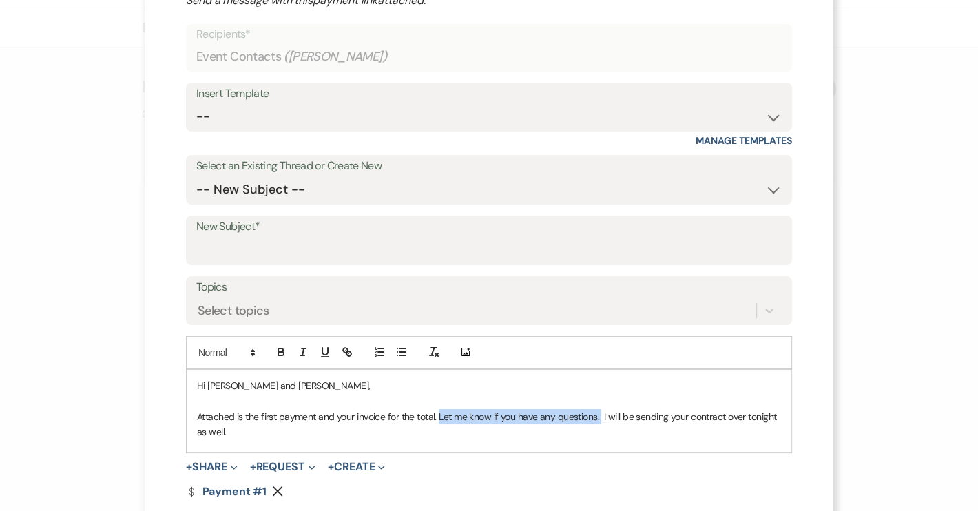
drag, startPoint x: 436, startPoint y: 416, endPoint x: 595, endPoint y: 418, distance: 159.2
click at [595, 418] on p "Attached is the first payment and your invoice for the total. Let me know if yo…" at bounding box center [489, 424] width 584 height 31
drag, startPoint x: 482, startPoint y: 418, endPoint x: 243, endPoint y: 433, distance: 239.6
click at [243, 433] on p "Attached is the first payment and your invoice for the total. Let me know if yo…" at bounding box center [489, 424] width 584 height 31
click at [435, 445] on div "Hi Ryenne and Daniel, Attached is the first payment and your invoice for the to…" at bounding box center [489, 411] width 605 height 83
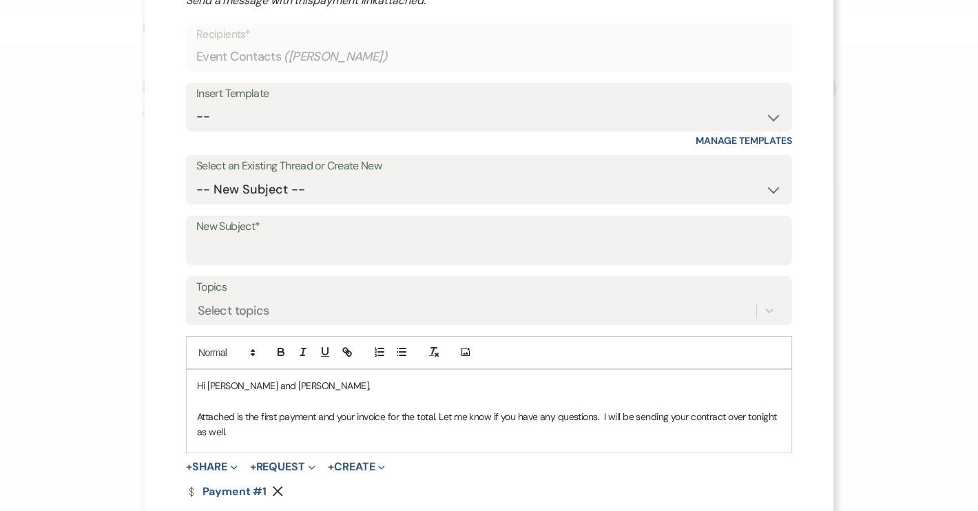
click at [438, 416] on p "Attached is the first payment and your invoice for the total. Let me know if yo…" at bounding box center [489, 424] width 584 height 31
drag, startPoint x: 435, startPoint y: 414, endPoint x: 597, endPoint y: 416, distance: 161.9
click at [597, 416] on p "Attached is the first payment and your invoice for the total. Let me know if yo…" at bounding box center [489, 424] width 584 height 31
drag, startPoint x: 482, startPoint y: 413, endPoint x: 438, endPoint y: 424, distance: 44.8
click at [329, 442] on div "Hi Ryenne and Daniel, Attached is the first payment and your invoice for the to…" at bounding box center [489, 411] width 605 height 83
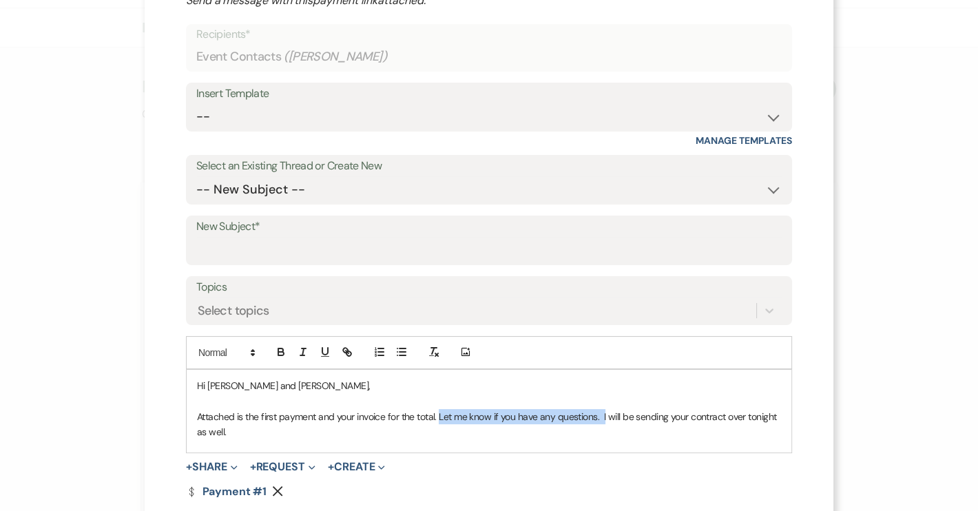
drag, startPoint x: 435, startPoint y: 415, endPoint x: 599, endPoint y: 416, distance: 164.0
click at [599, 416] on p "Attached is the first payment and your invoice for the total. Let me know if yo…" at bounding box center [489, 424] width 584 height 31
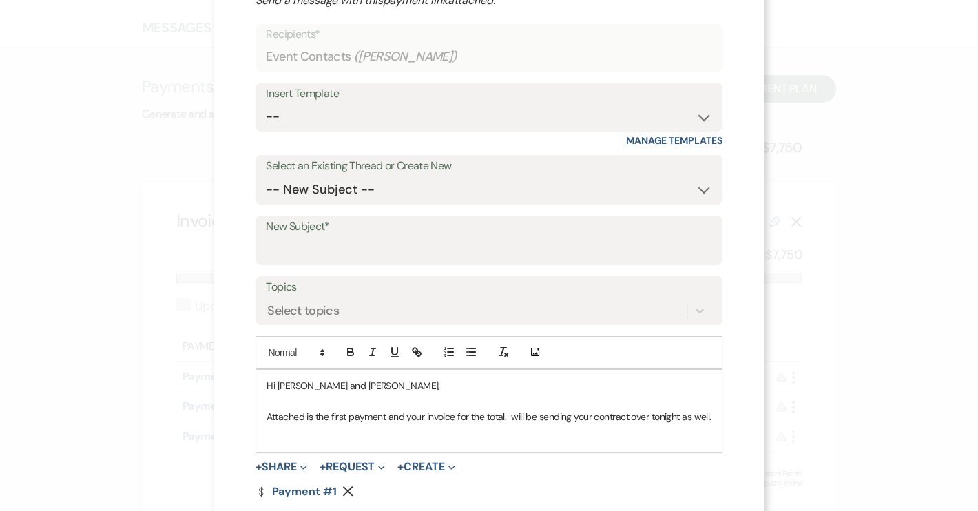
click at [257, 435] on div "Hi Ryenne and Daniel, Attached is the first payment and your invoice for the to…" at bounding box center [488, 411] width 465 height 83
click at [711, 416] on div "Hi Ryenne and Daniel, Attached is the first payment and your invoice for the to…" at bounding box center [488, 411] width 465 height 83
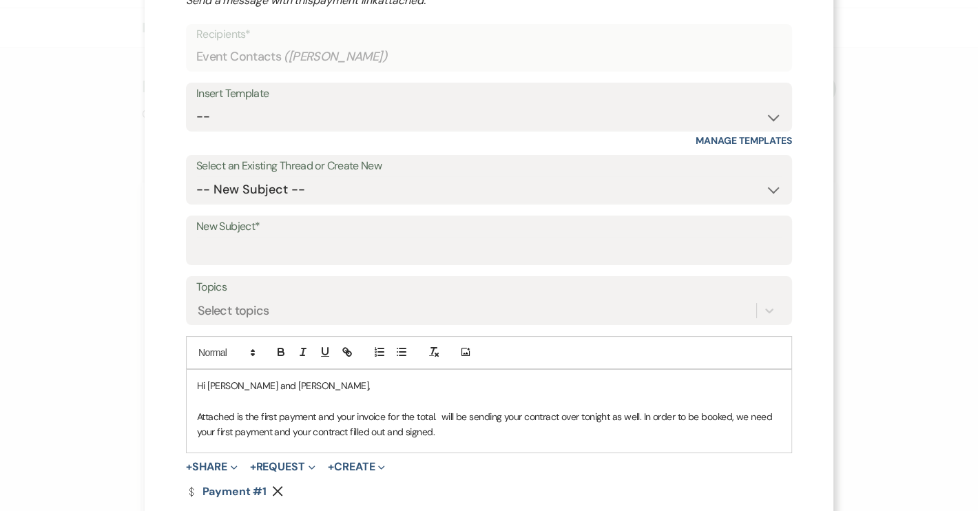
click at [343, 433] on p "Attached is the first payment and your invoice for the total. will be sending y…" at bounding box center [489, 424] width 584 height 31
click at [482, 435] on p "Attached is the first payment and your invoice for the total. will be sending y…" at bounding box center [489, 424] width 584 height 31
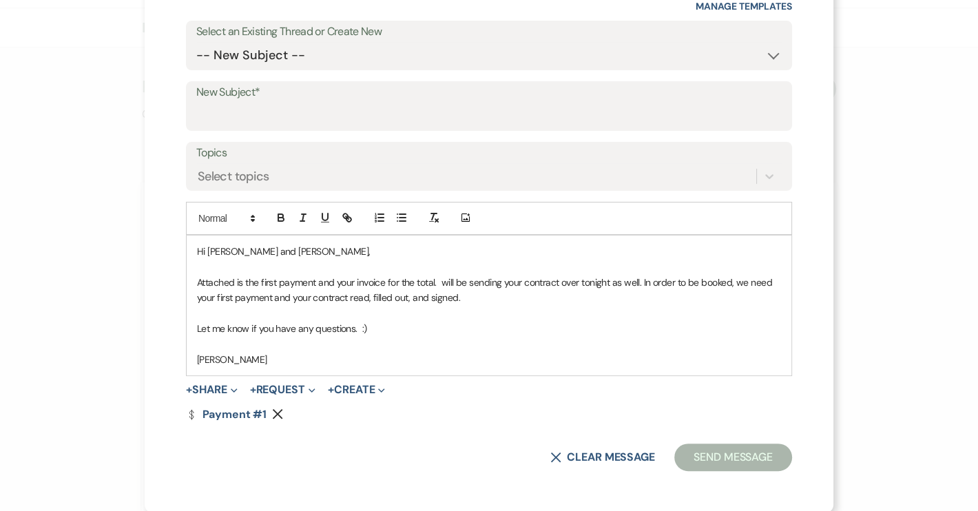
scroll to position [212, 0]
click at [209, 391] on button "+ Share Expand" at bounding box center [212, 389] width 52 height 11
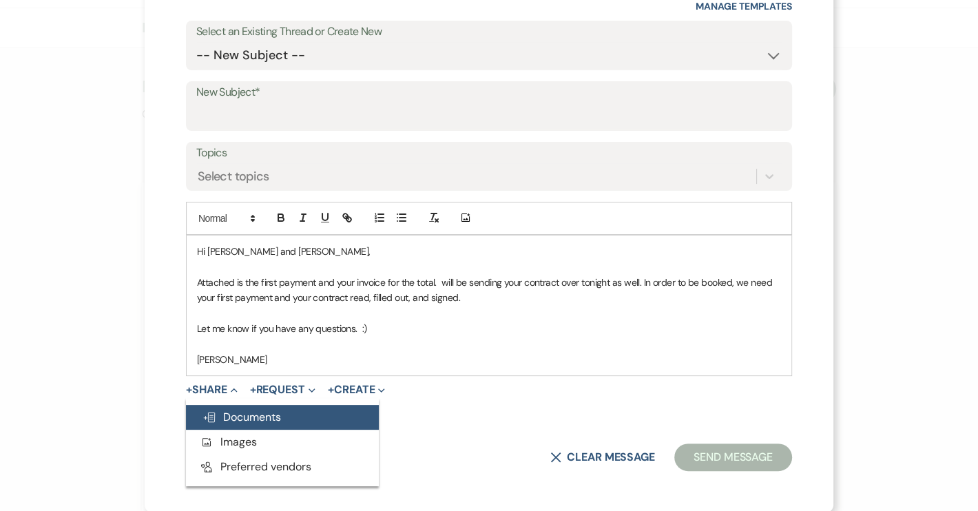
click at [216, 418] on span "Doc Upload Documents" at bounding box center [242, 417] width 79 height 14
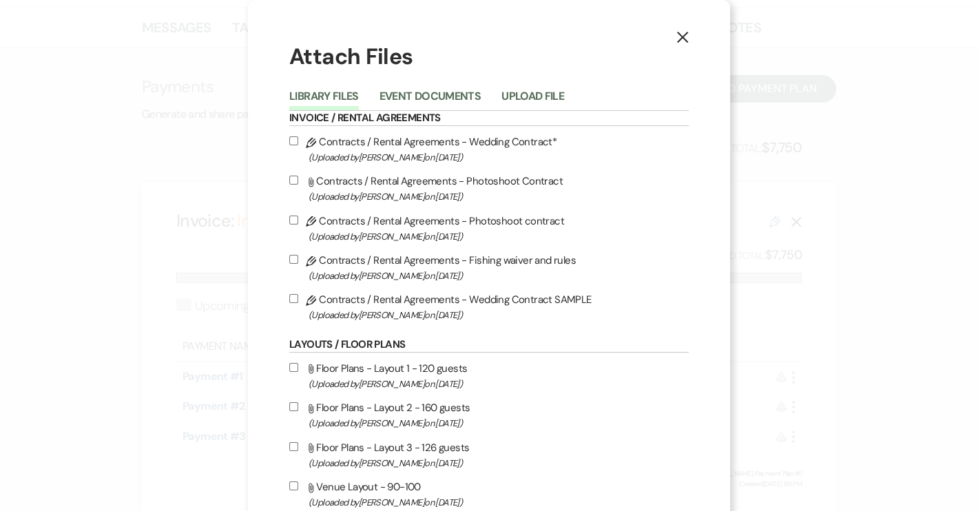
click at [441, 94] on button "Event Documents" at bounding box center [430, 100] width 101 height 19
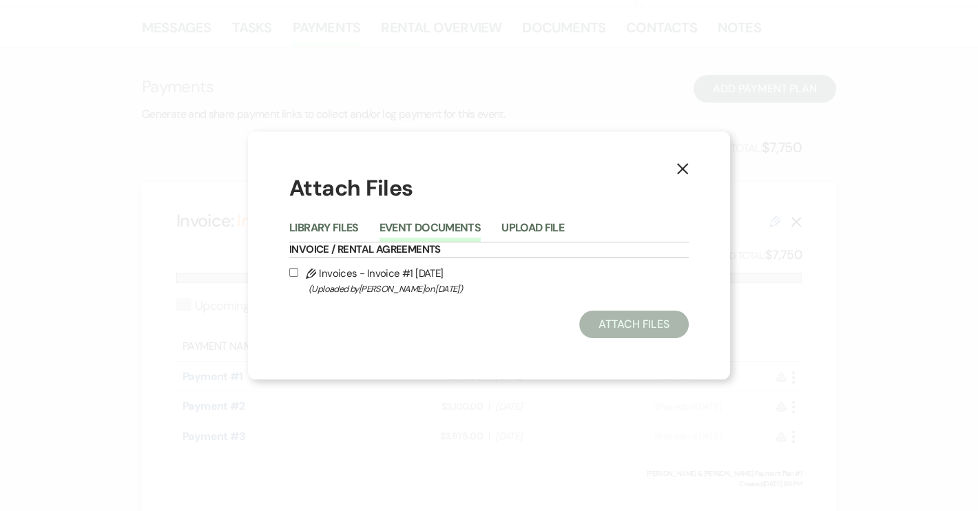
drag, startPoint x: 294, startPoint y: 271, endPoint x: 356, endPoint y: 295, distance: 66.3
click at [294, 272] on input "Pencil Invoices - Invoice #1 8-13-2025 (Uploaded by Sarah Stevens on Aug 14th, …" at bounding box center [293, 272] width 9 height 9
checkbox input "true"
click at [635, 330] on button "Attach Files" at bounding box center [634, 325] width 110 height 28
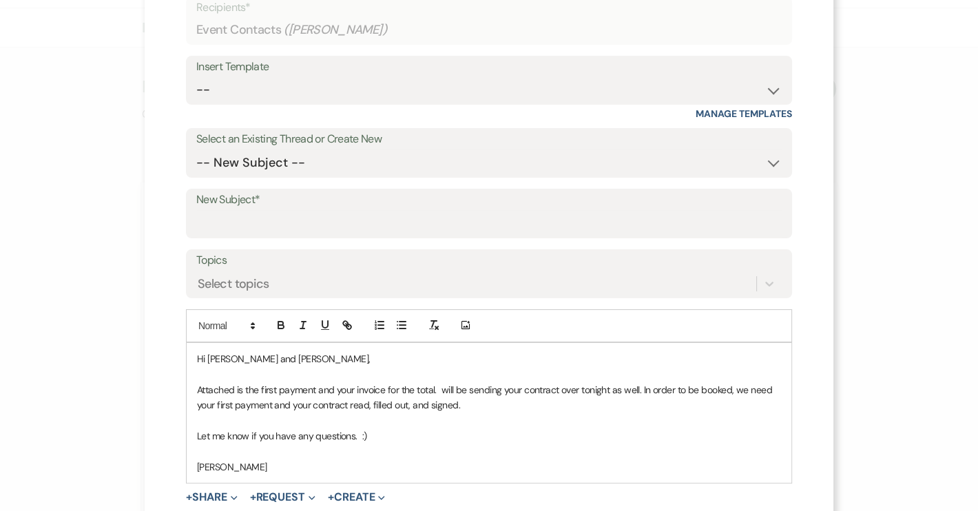
scroll to position [25, 0]
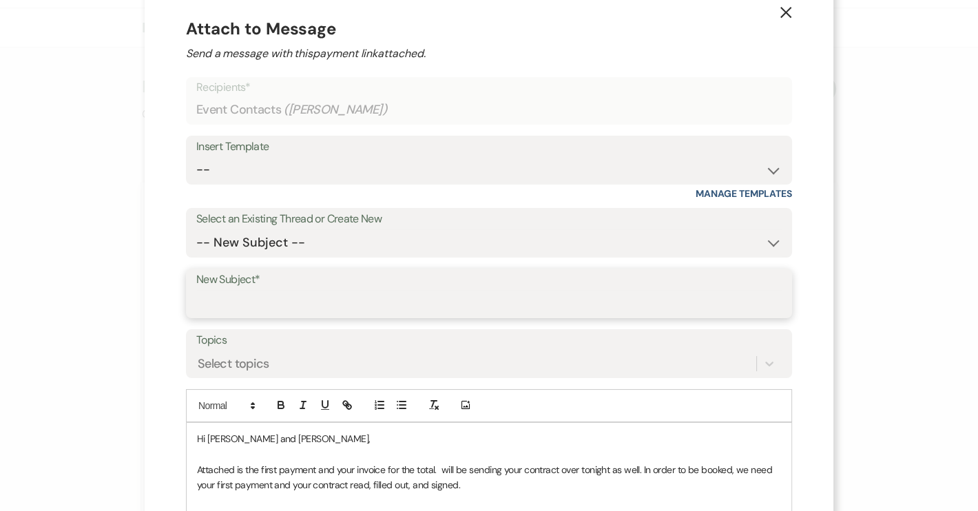
click at [206, 300] on input "New Subject*" at bounding box center [489, 303] width 586 height 27
type input "Invoice/payment 1"
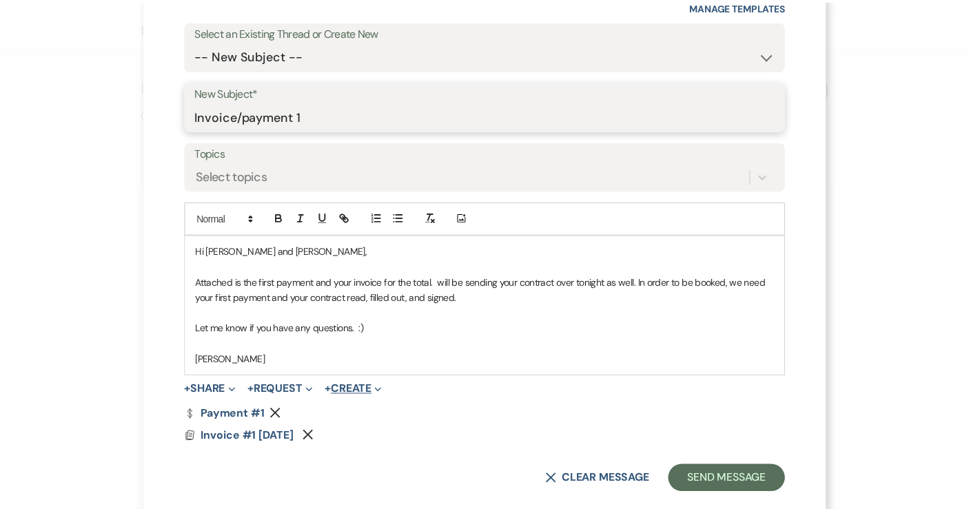
scroll to position [235, 0]
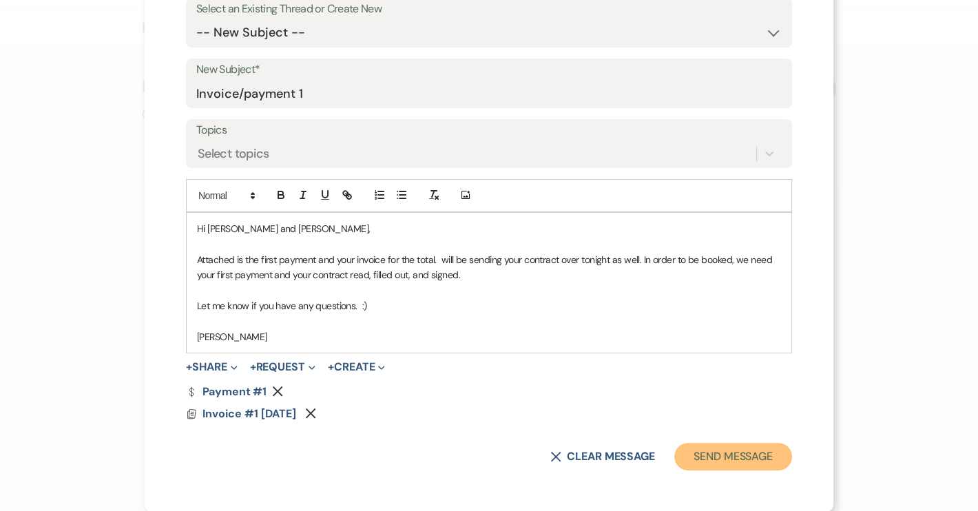
click at [752, 456] on button "Send Message" at bounding box center [734, 457] width 118 height 28
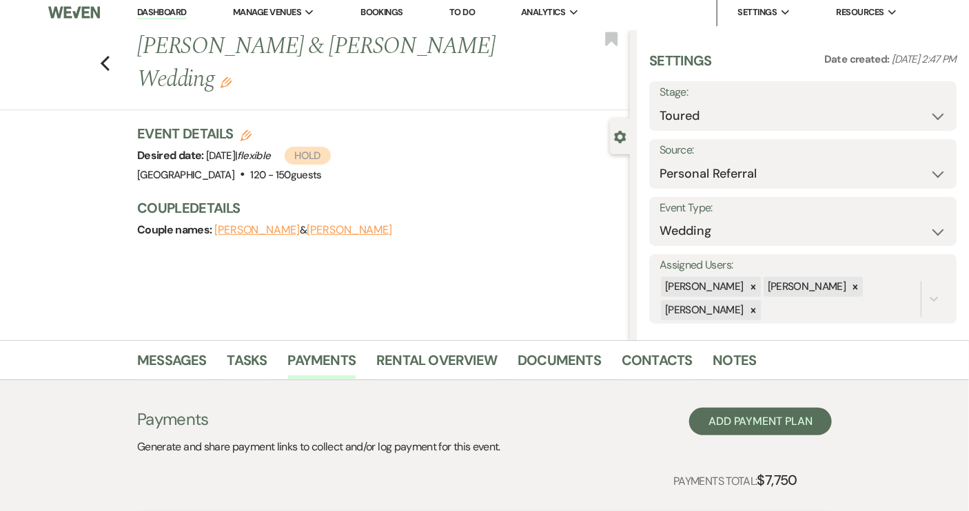
scroll to position [0, 0]
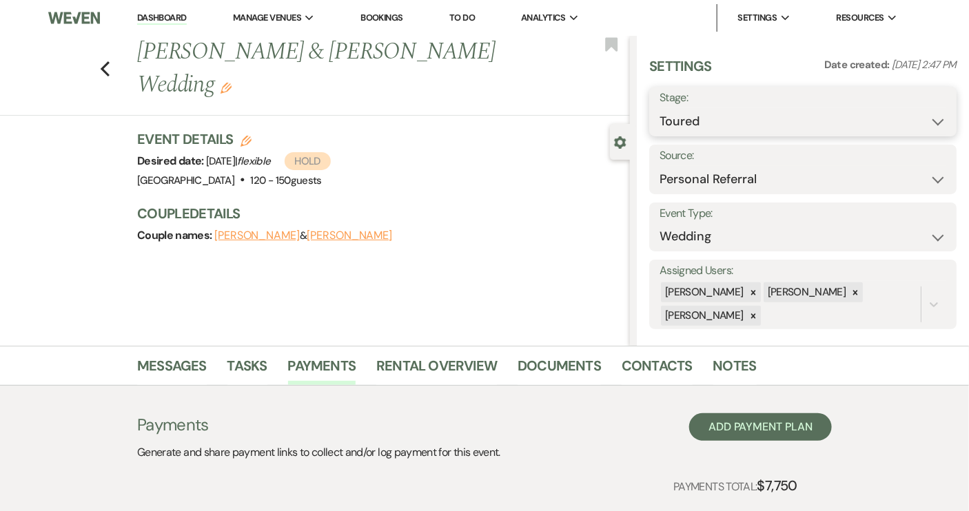
click at [928, 119] on select "Inquiry Follow Up Tour Requested Tour Confirmed Toured Proposal Sent Booked Lost" at bounding box center [802, 121] width 287 height 27
select select "6"
click at [659, 108] on select "Inquiry Follow Up Tour Requested Tour Confirmed Toured Proposal Sent Booked Lost" at bounding box center [802, 121] width 287 height 27
click at [922, 110] on button "Save" at bounding box center [924, 112] width 65 height 28
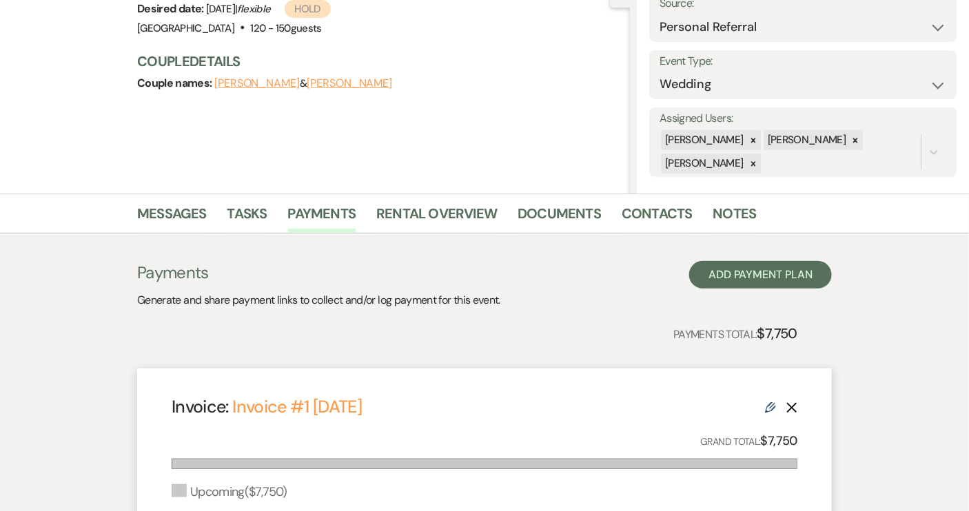
scroll to position [125, 0]
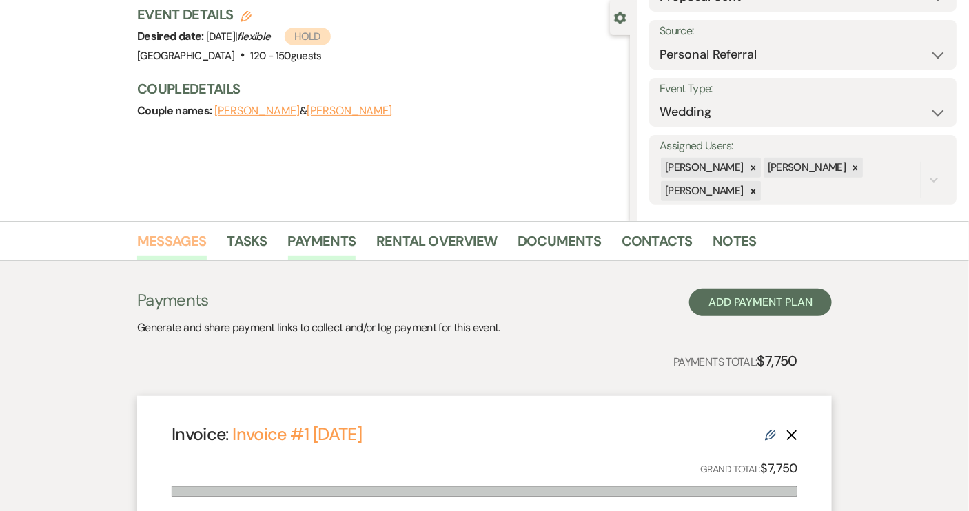
click at [177, 243] on link "Messages" at bounding box center [172, 245] width 70 height 30
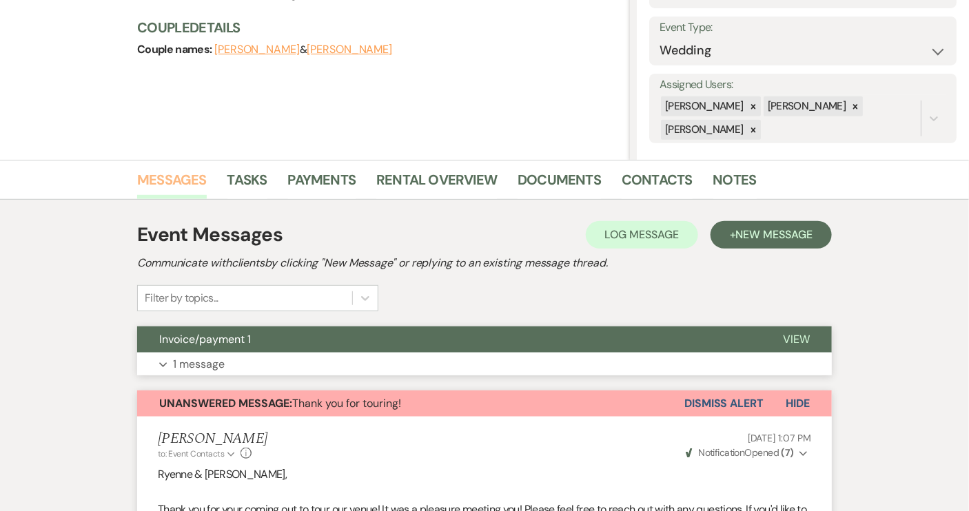
scroll to position [313, 0]
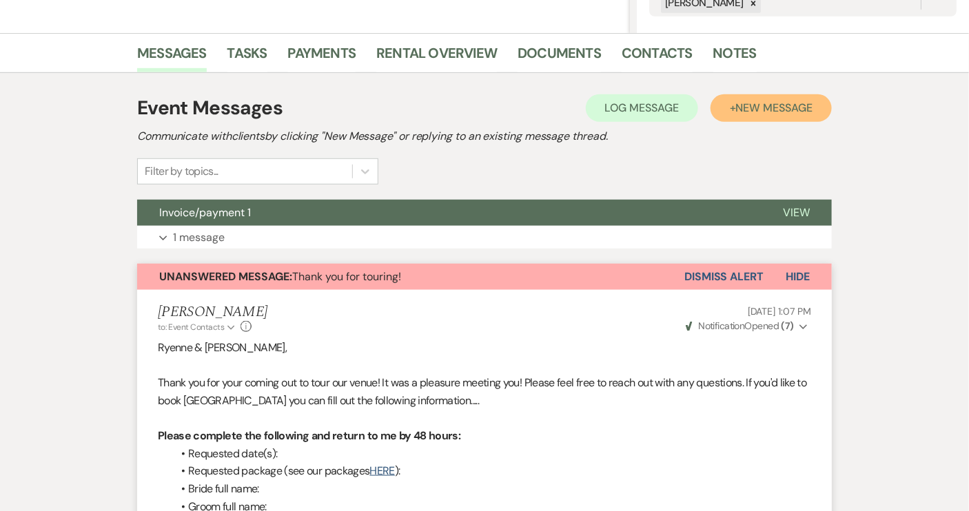
click at [776, 97] on button "+ New Message" at bounding box center [770, 108] width 121 height 28
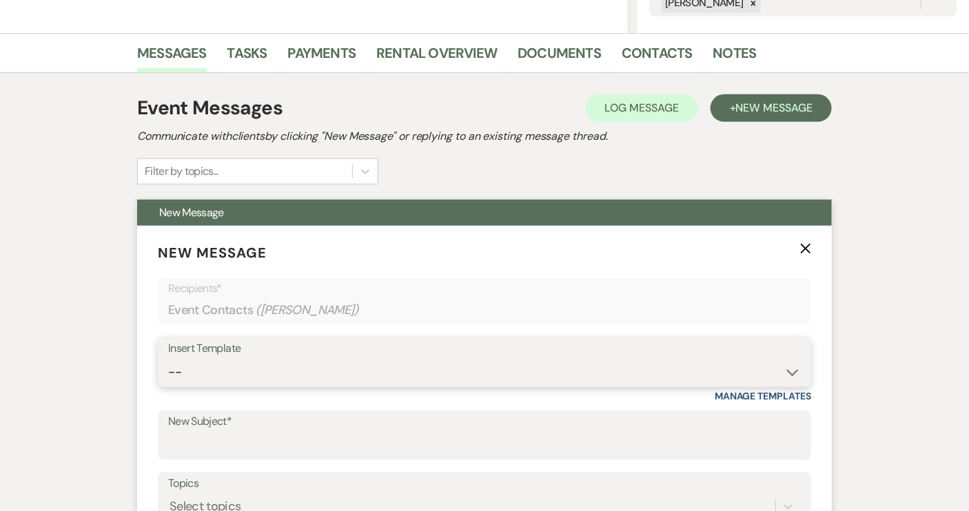
click at [790, 374] on select "-- Weven Planning Portal Introduction (Booked Events) Tour Request Response Con…" at bounding box center [484, 372] width 633 height 27
select select "978"
click at [168, 359] on select "-- Weven Planning Portal Introduction (Booked Events) Tour Request Response Con…" at bounding box center [484, 372] width 633 height 27
type input "Booking your event!"
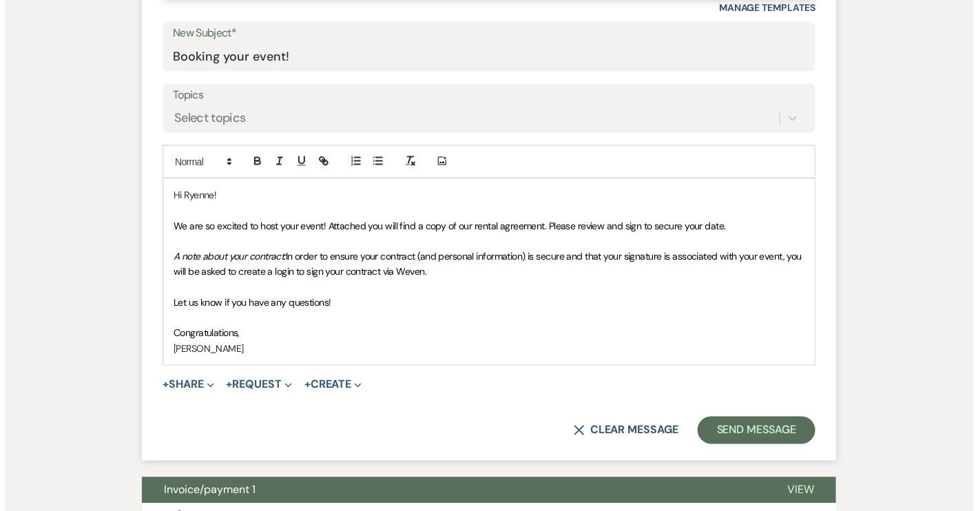
scroll to position [688, 0]
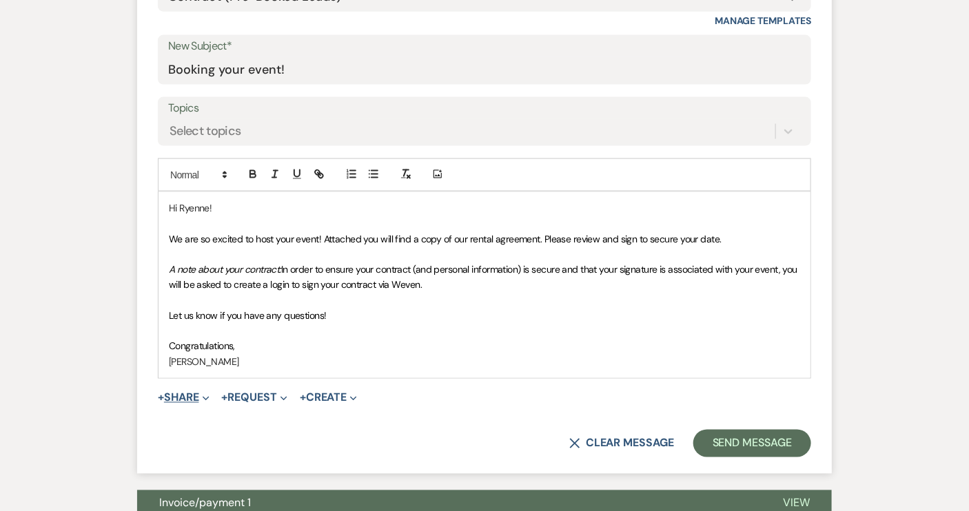
click at [189, 401] on button "+ Share Expand" at bounding box center [184, 398] width 52 height 11
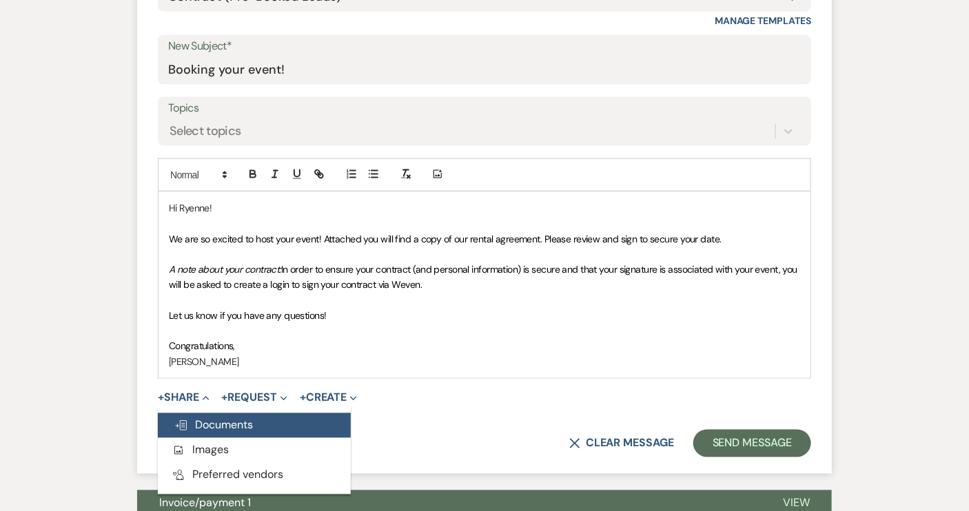
click at [196, 420] on span "Doc Upload Documents" at bounding box center [213, 425] width 79 height 14
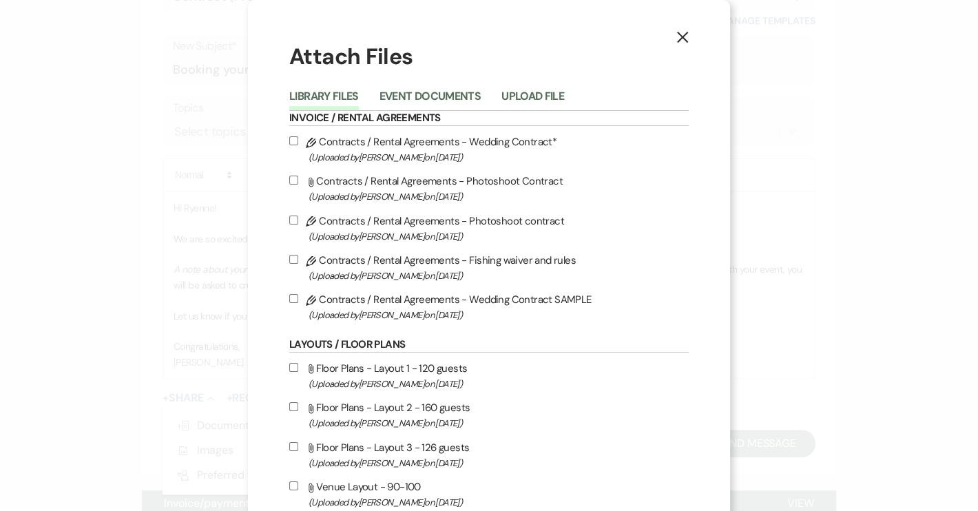
click at [347, 141] on label "Pencil Contracts / Rental Agreements - Wedding Contract* (Uploaded by Rachel Re…" at bounding box center [489, 149] width 400 height 32
click at [298, 141] on input "Pencil Contracts / Rental Agreements - Wedding Contract* (Uploaded by Rachel Re…" at bounding box center [293, 140] width 9 height 9
checkbox input "true"
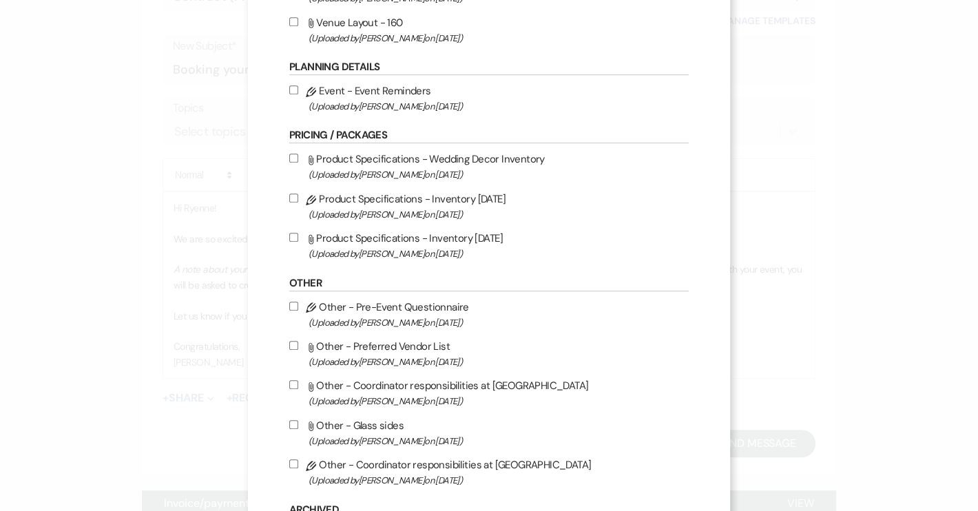
scroll to position [1116, 0]
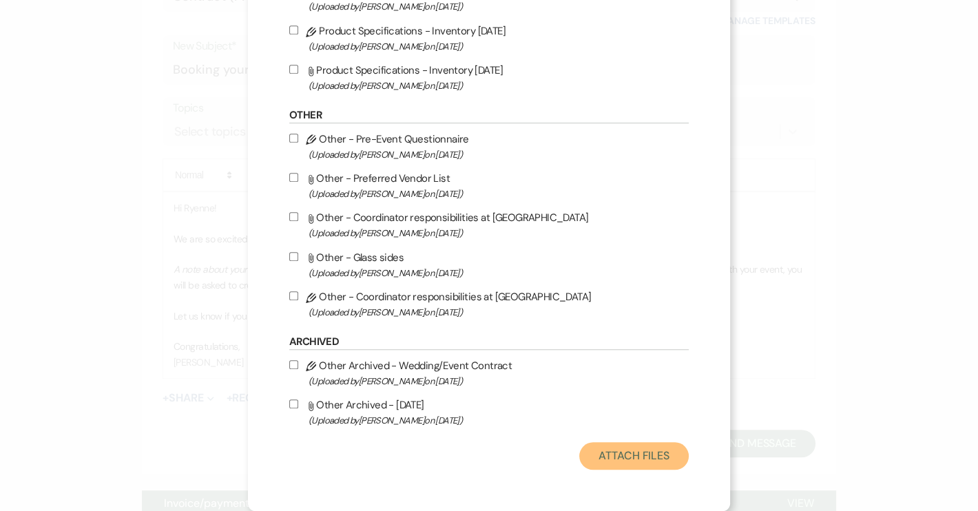
click at [628, 460] on button "Attach Files" at bounding box center [634, 456] width 110 height 28
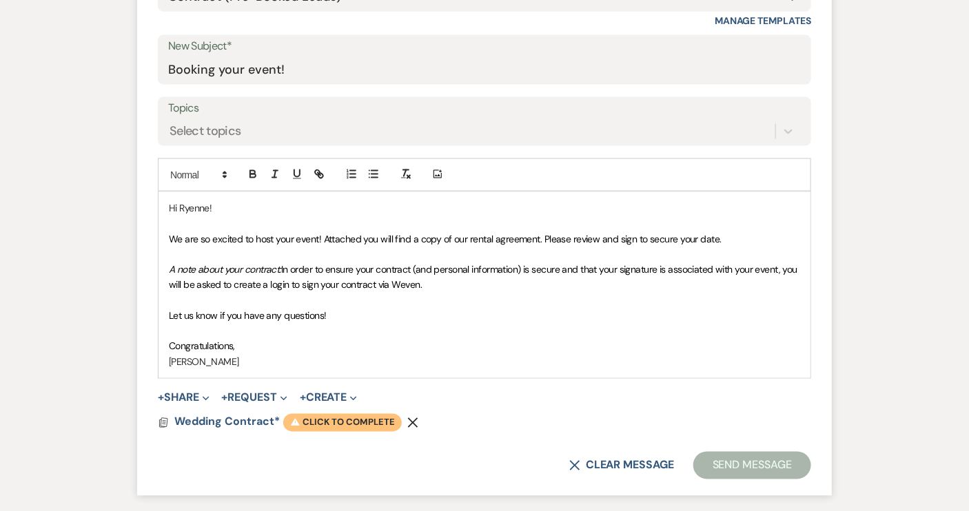
click at [377, 423] on span "Warning Click to complete" at bounding box center [342, 423] width 119 height 18
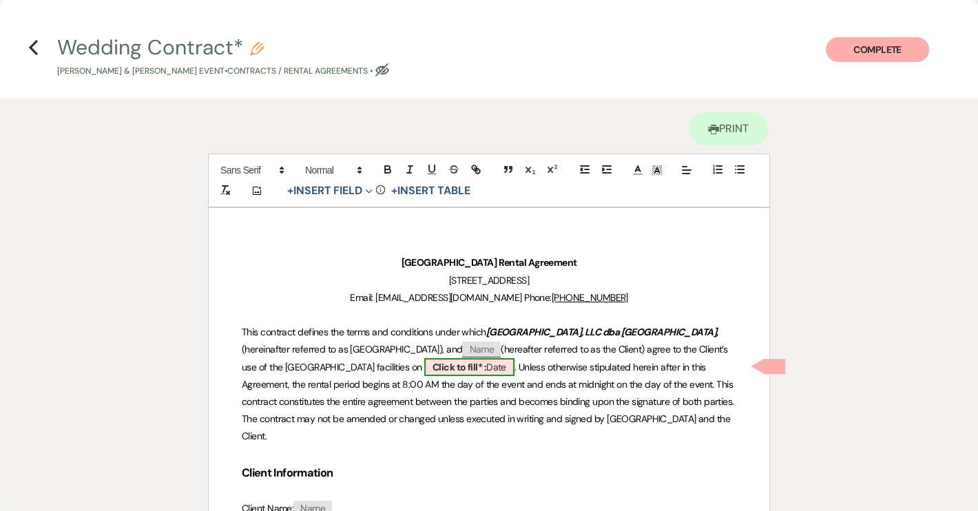
click at [472, 364] on span "Click to fill* : Date" at bounding box center [469, 367] width 90 height 18
select select "owner"
select select "Date"
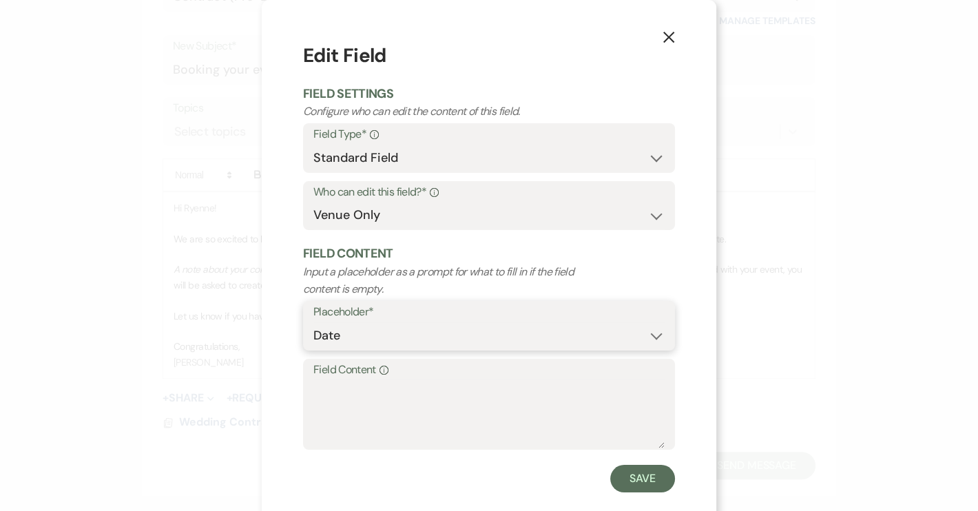
click at [329, 334] on select "Custom Placeholder Date Time Name Location Venue Name Type Number Budget Addres…" at bounding box center [489, 335] width 351 height 27
click at [336, 394] on textarea "Field Content Info" at bounding box center [489, 414] width 351 height 69
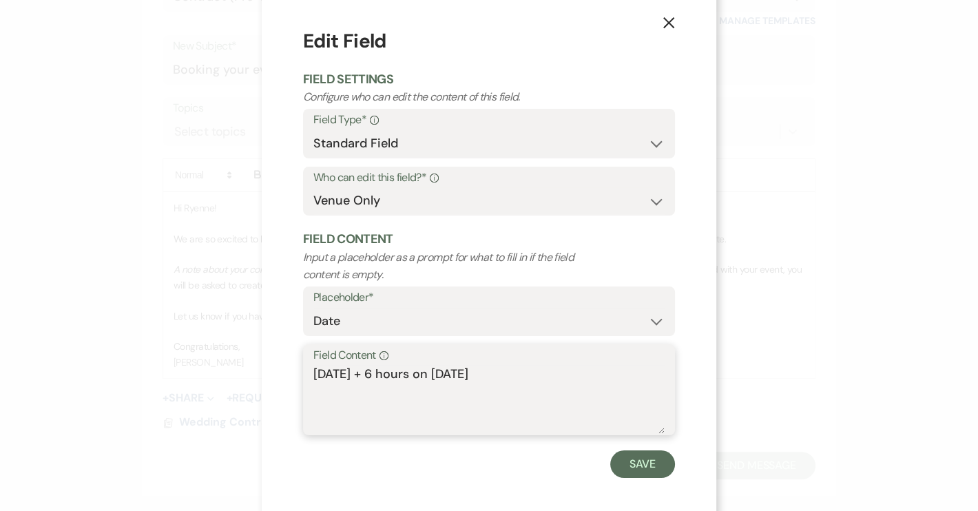
scroll to position [23, 0]
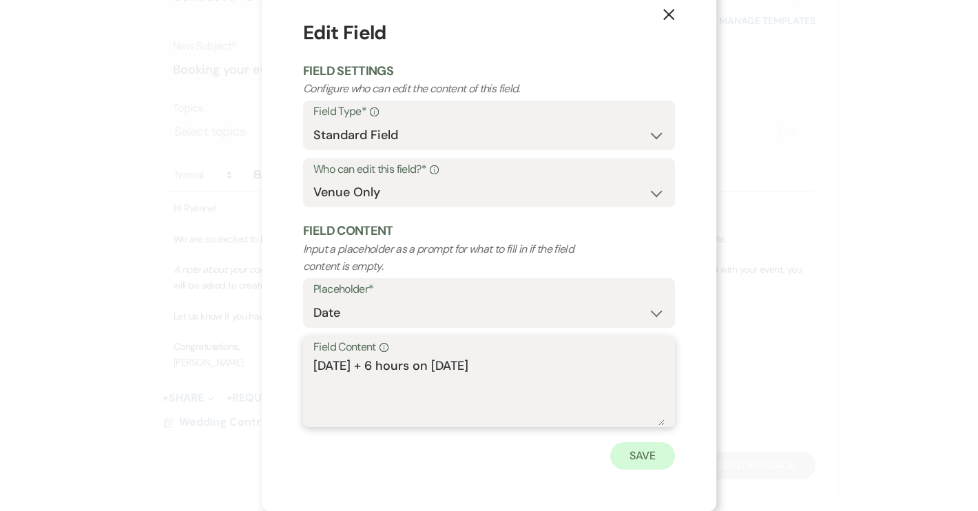
type textarea "06/14/26 + 6 hours on 6/13/26"
click at [633, 468] on button "Save" at bounding box center [643, 456] width 65 height 28
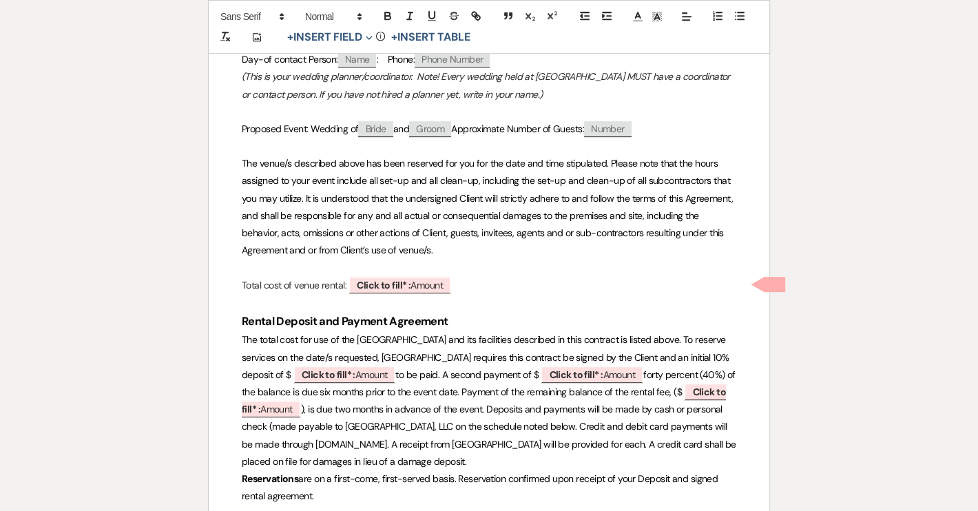
scroll to position [626, 0]
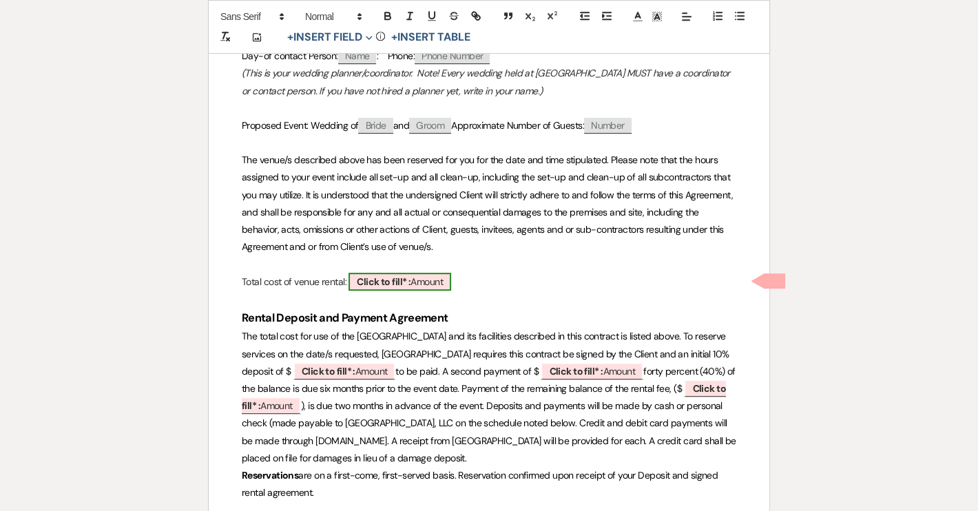
click at [418, 281] on span "Click to fill* : Amount" at bounding box center [400, 282] width 103 height 18
select select "owner"
select select "Amount"
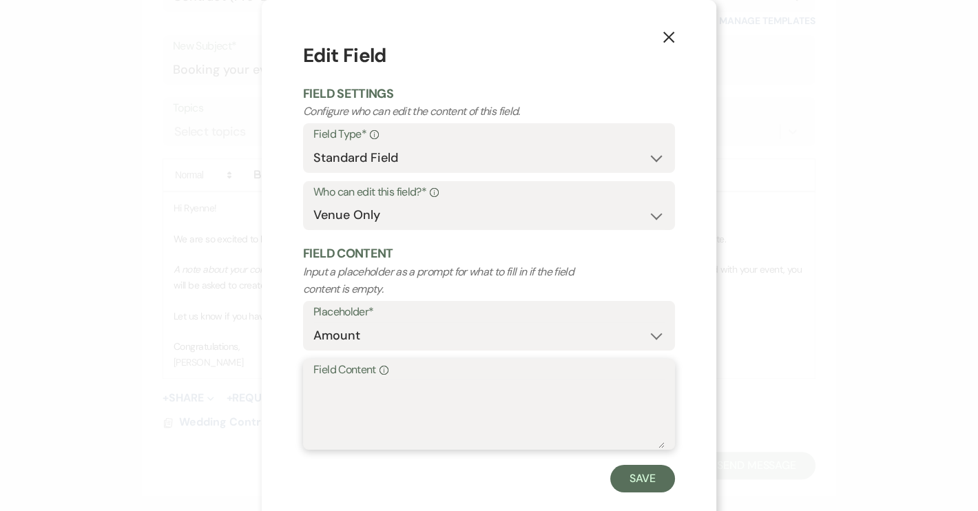
click at [326, 385] on textarea "Field Content Info" at bounding box center [489, 414] width 351 height 69
paste textarea "$7,750"
type textarea "$7,750"
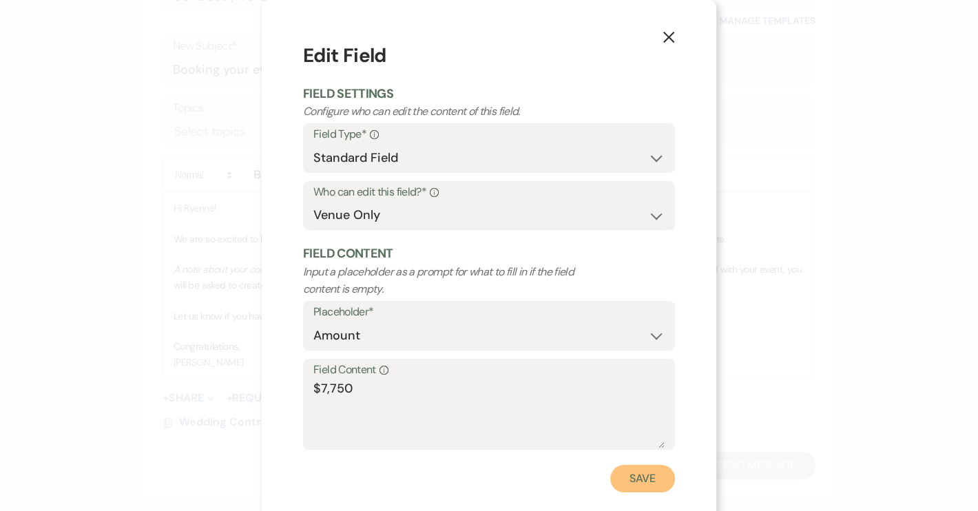
click at [658, 484] on button "Save" at bounding box center [643, 479] width 65 height 28
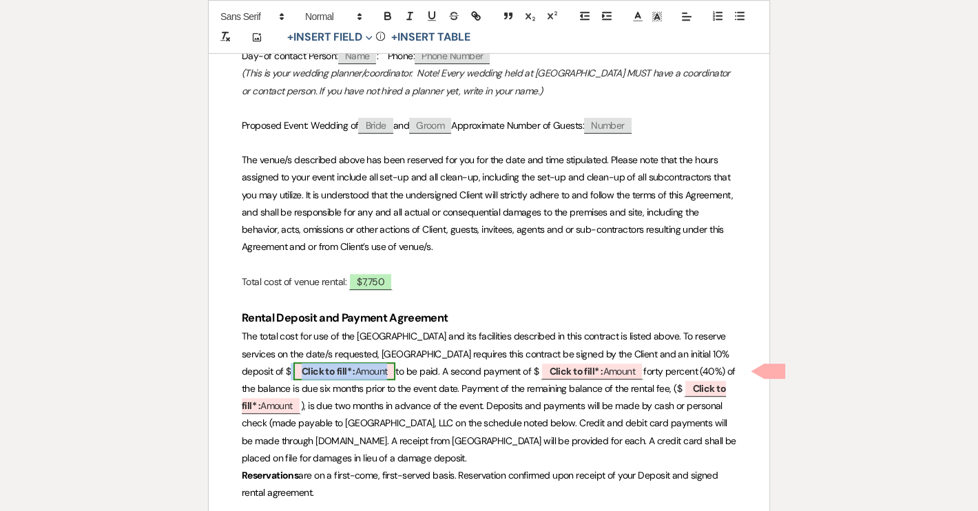
click at [389, 369] on span "Click to fill* : Amount" at bounding box center [345, 371] width 103 height 18
select select "owner"
select select "Amount"
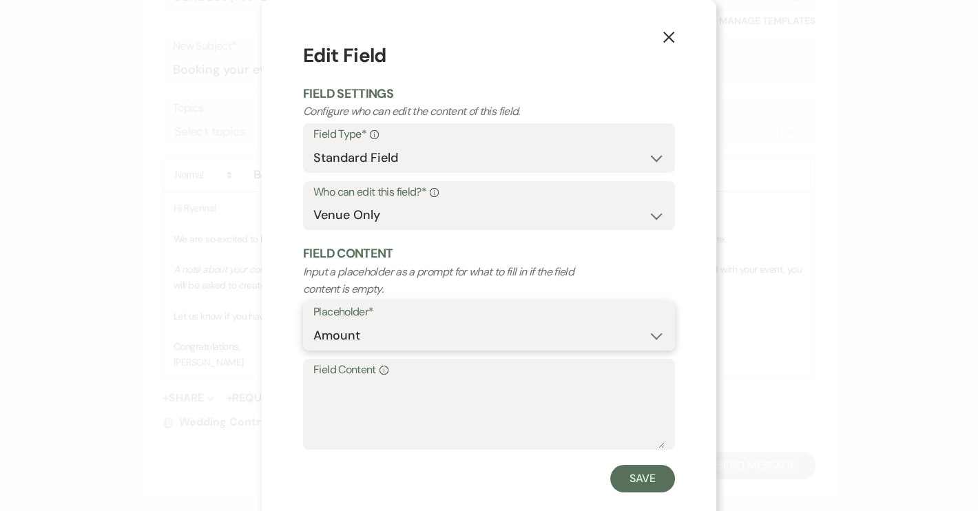
click at [327, 336] on select "Custom Placeholder Date Time Name Location Venue Name Type Number Budget Addres…" at bounding box center [489, 335] width 351 height 27
click at [326, 381] on textarea "Field Content Info" at bounding box center [489, 414] width 351 height 69
paste textarea "775.00"
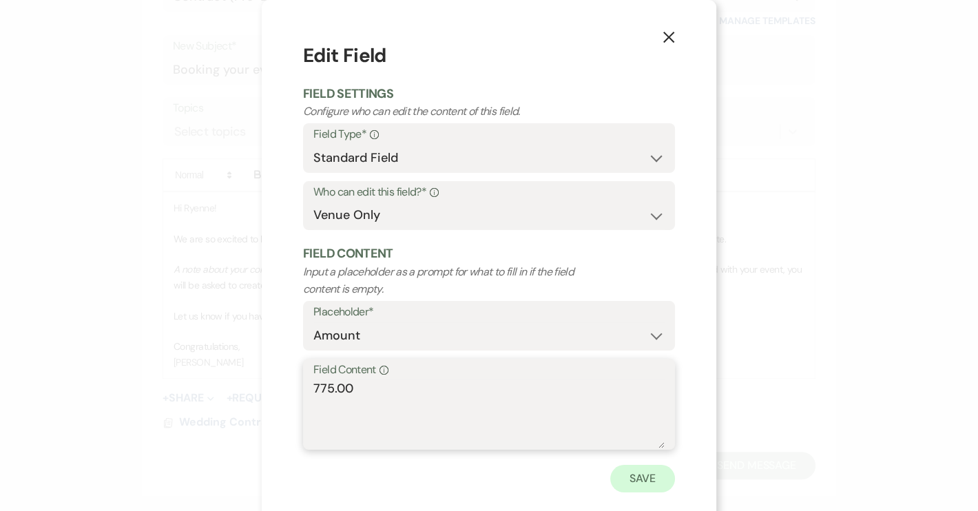
type textarea "775.00"
click at [633, 480] on button "Save" at bounding box center [643, 479] width 65 height 28
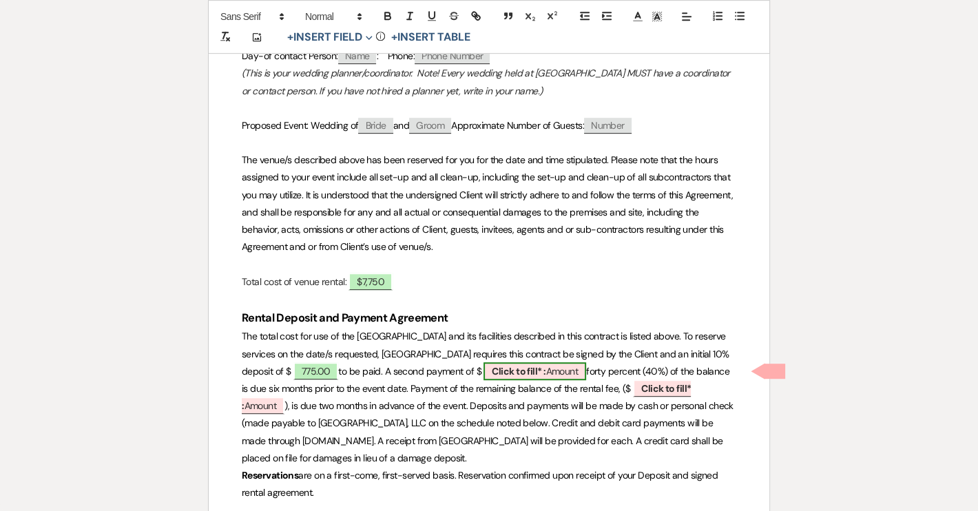
click at [562, 366] on span "Click to fill* : Amount" at bounding box center [535, 371] width 103 height 18
select select "owner"
select select "Amount"
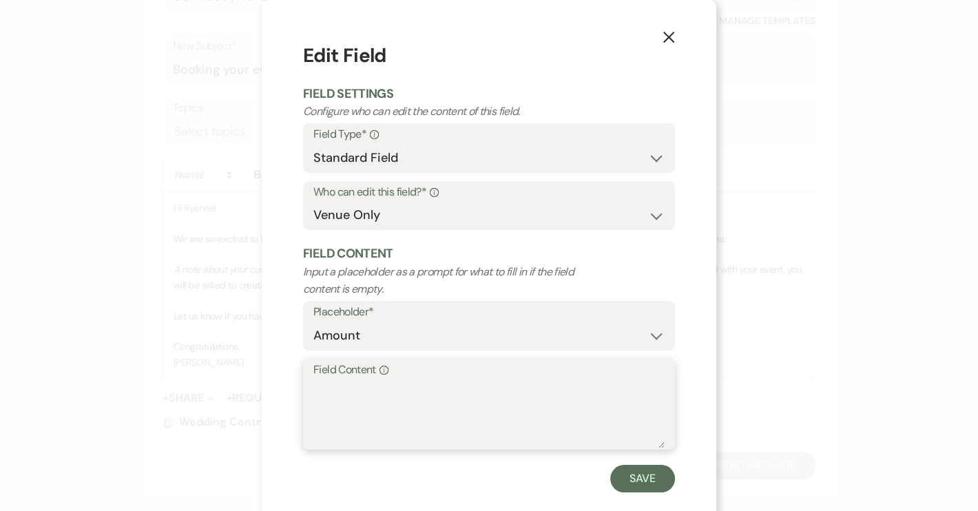
click at [341, 406] on textarea "Field Content Info" at bounding box center [489, 414] width 351 height 69
paste textarea "3,100.00"
type textarea "3,100.00"
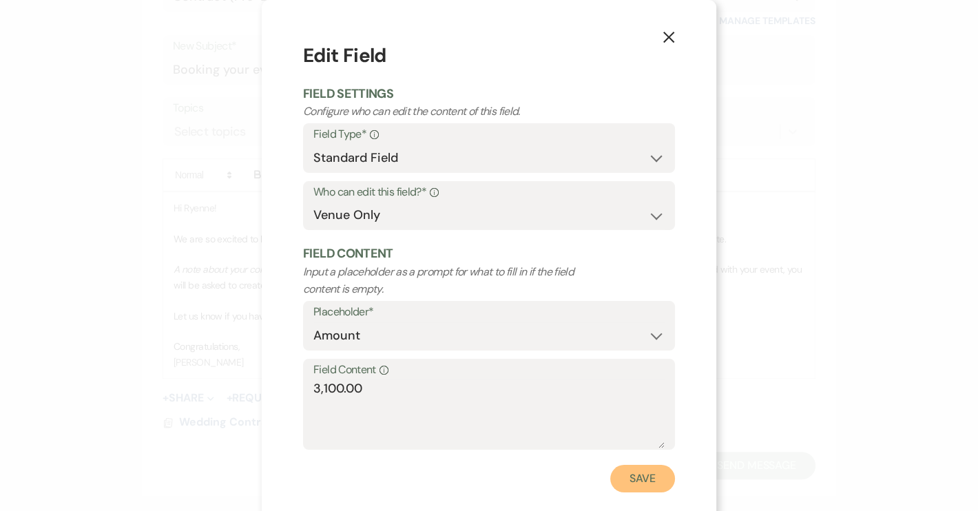
click at [624, 478] on button "Save" at bounding box center [643, 479] width 65 height 28
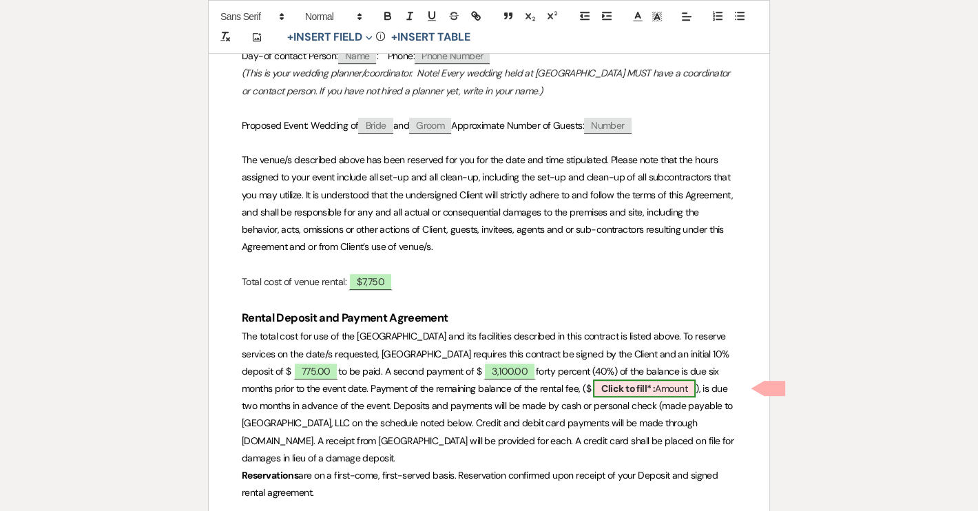
click at [666, 384] on span "Click to fill* : Amount" at bounding box center [644, 389] width 103 height 18
select select "owner"
select select "Amount"
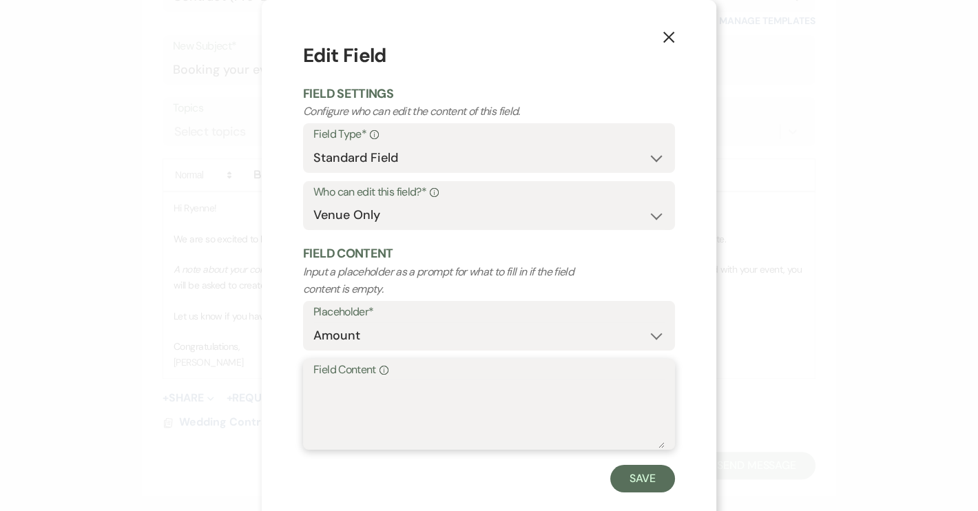
click at [336, 395] on textarea "Field Content Info" at bounding box center [489, 414] width 351 height 69
paste textarea "3,875.00"
type textarea "3,875.00"
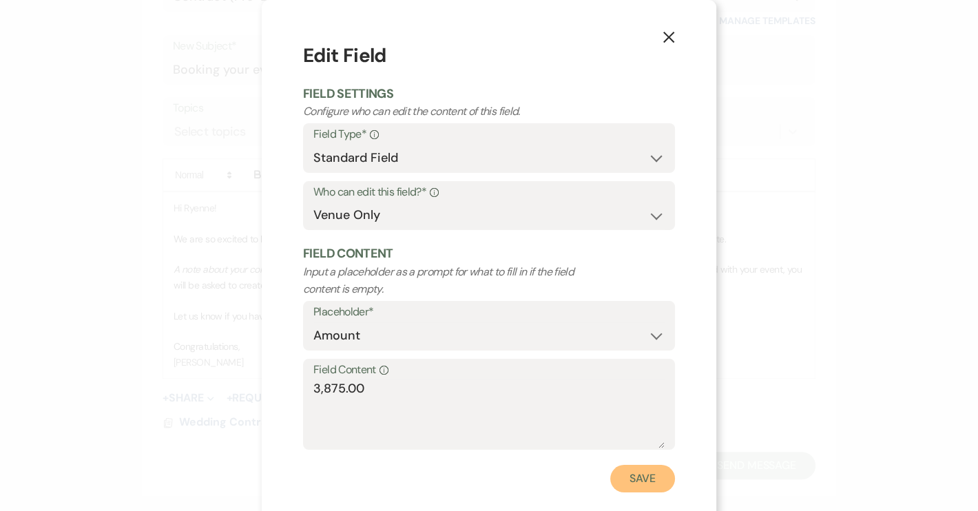
click at [628, 476] on button "Save" at bounding box center [643, 479] width 65 height 28
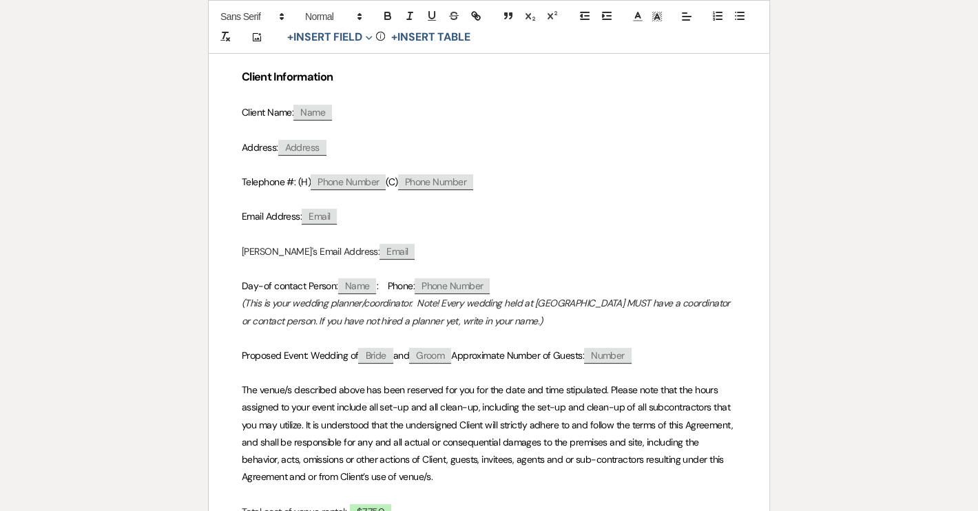
scroll to position [313, 0]
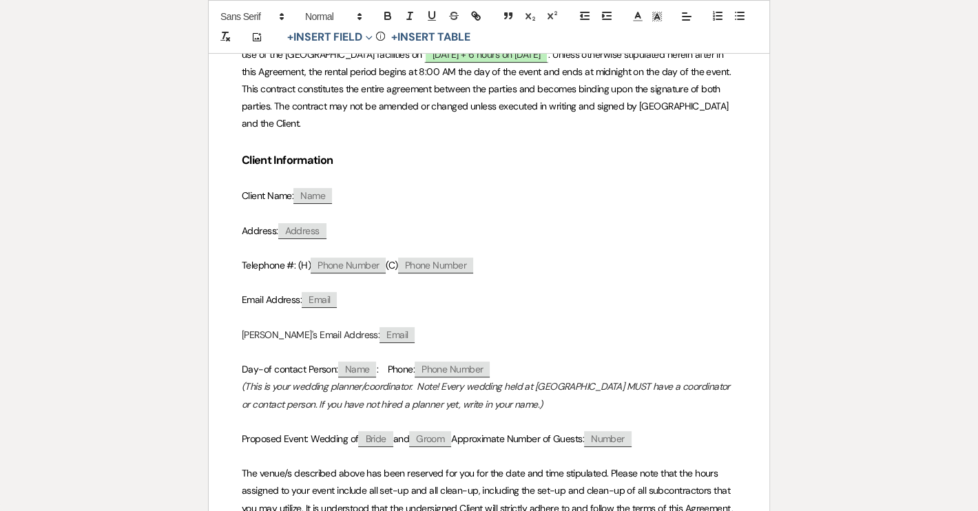
select select "5"
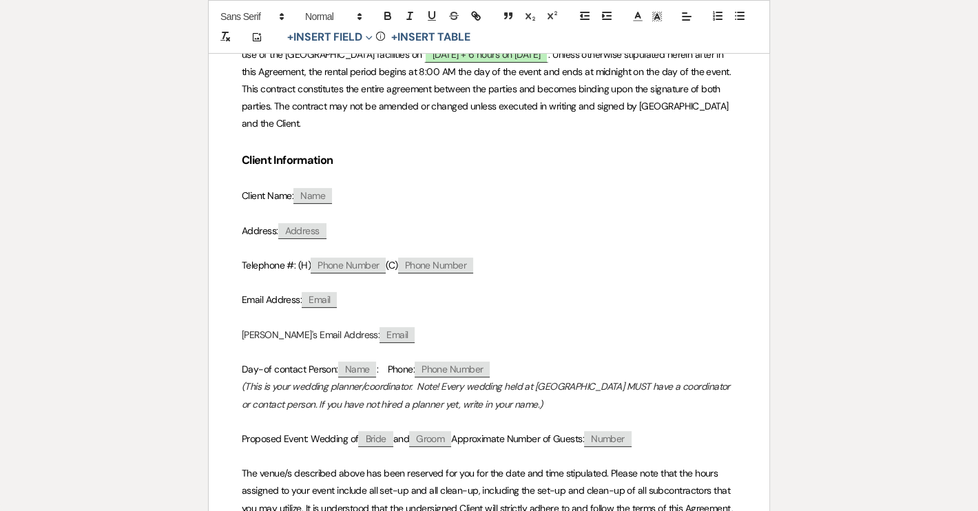
select select "5"
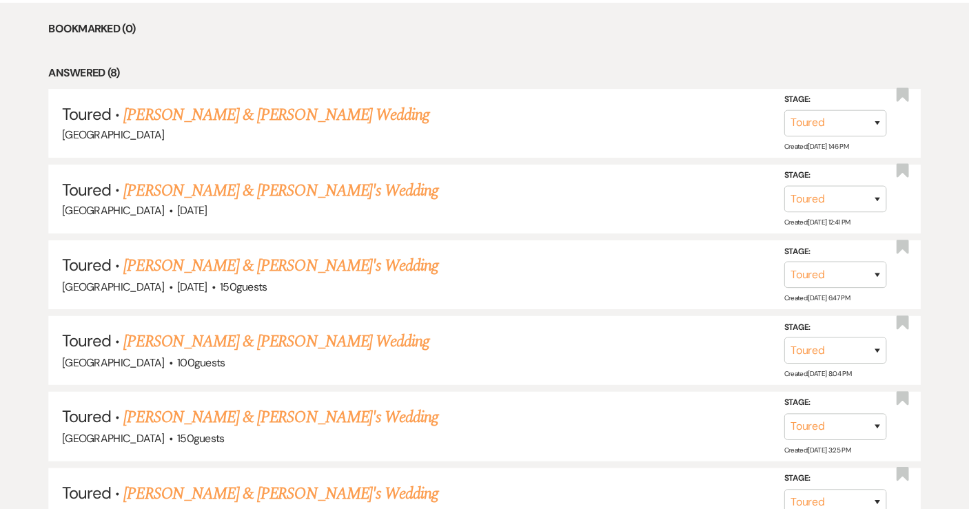
scroll to position [313, 0]
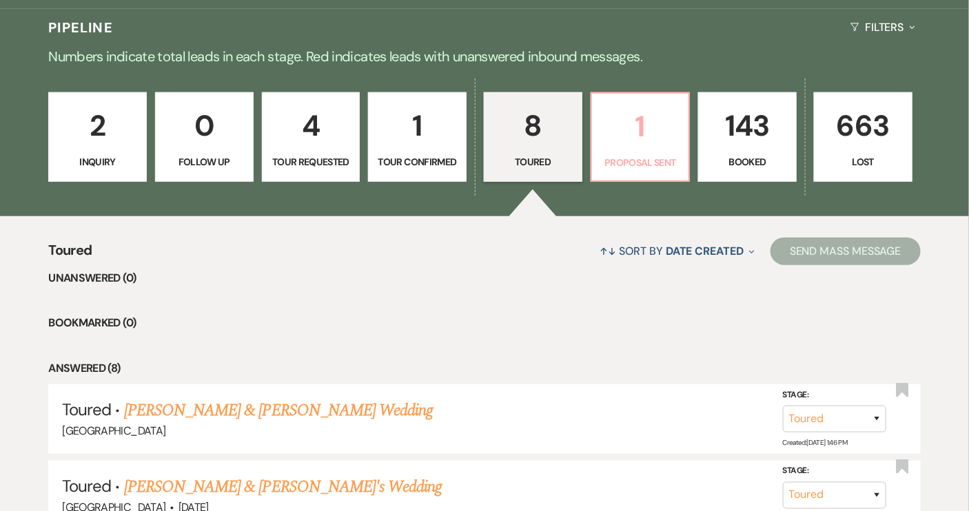
click at [613, 164] on p "Proposal Sent" at bounding box center [640, 162] width 81 height 15
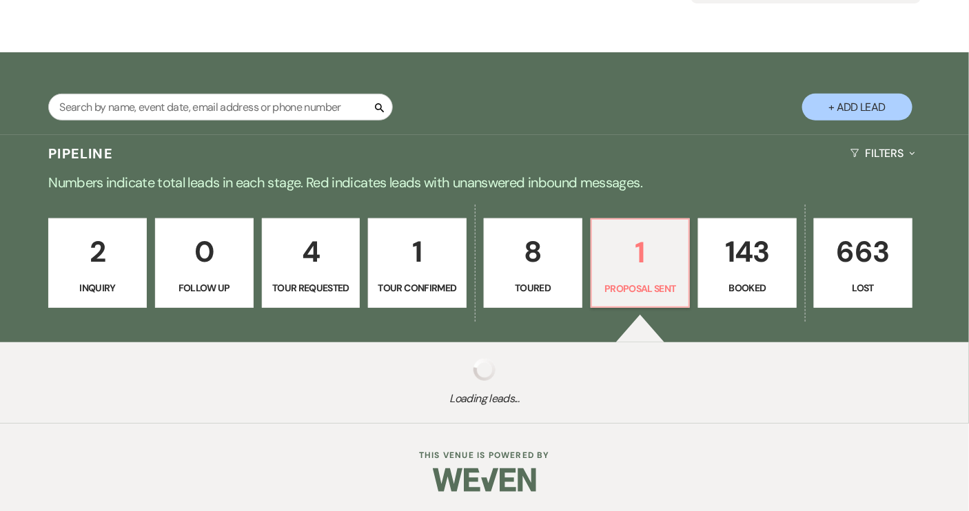
scroll to position [313, 0]
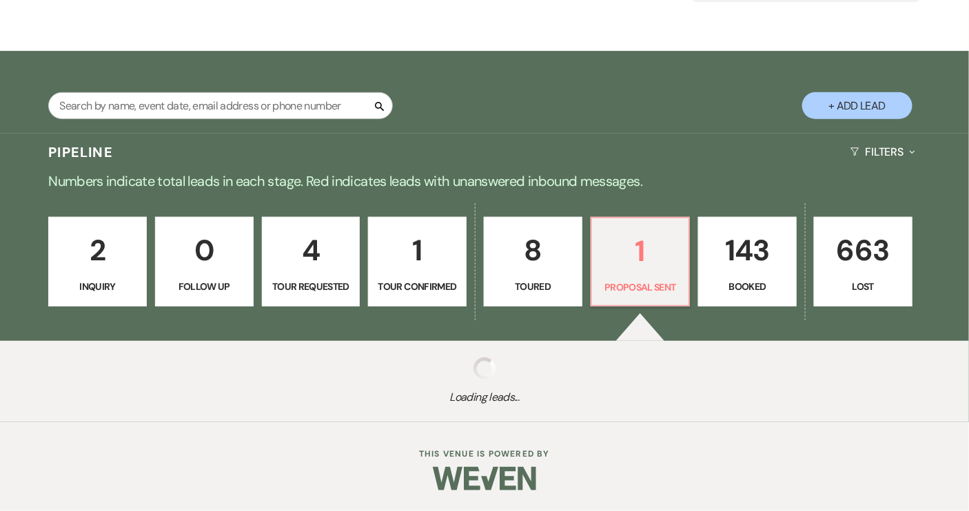
select select "6"
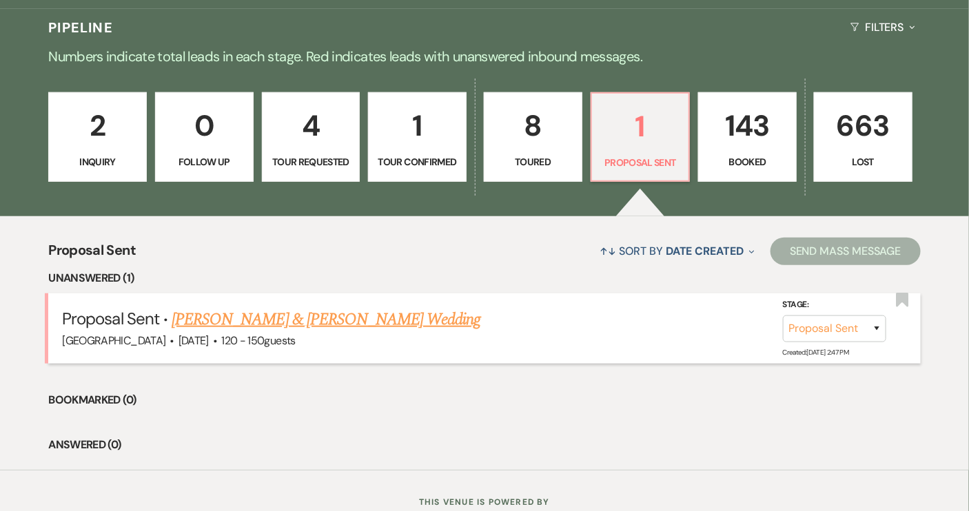
click at [268, 312] on link "[PERSON_NAME] & [PERSON_NAME] Wedding" at bounding box center [326, 319] width 309 height 25
select select "6"
select select "12"
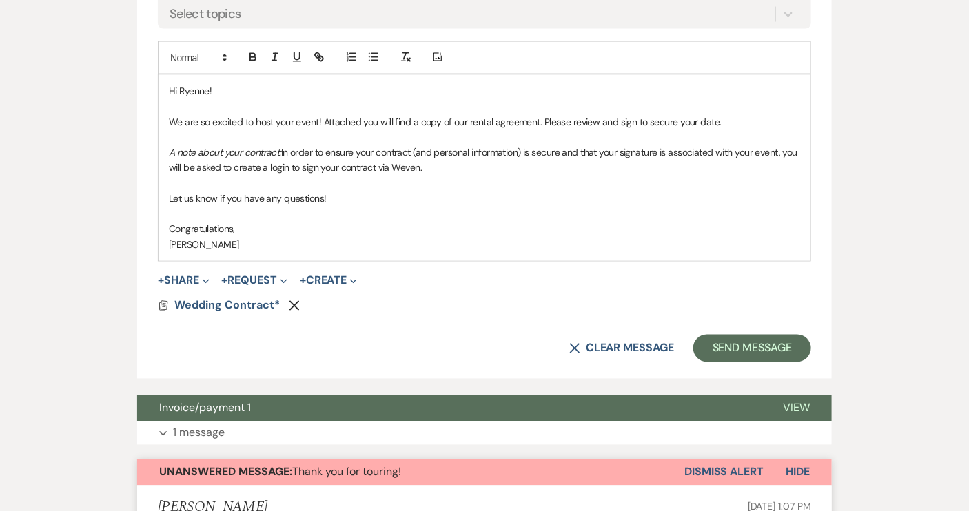
scroll to position [814, 0]
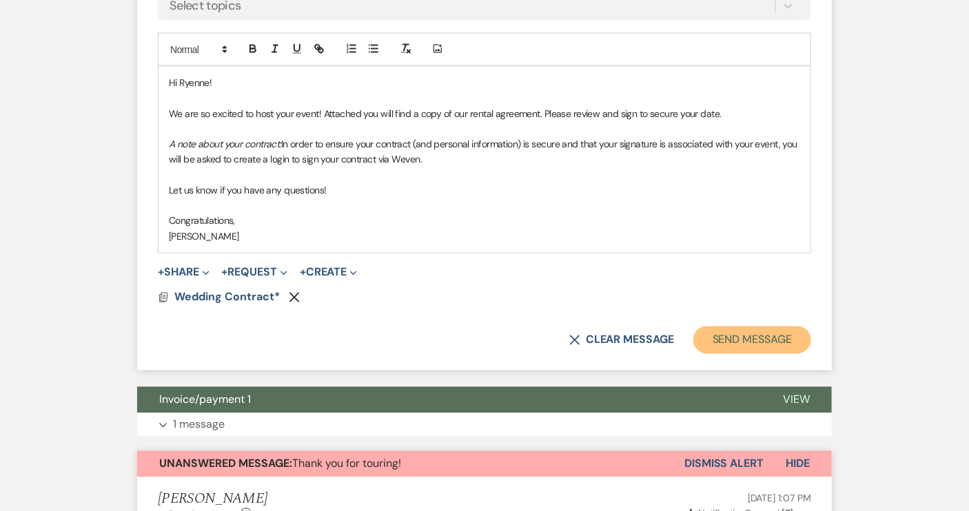
click at [743, 338] on button "Send Message" at bounding box center [752, 341] width 118 height 28
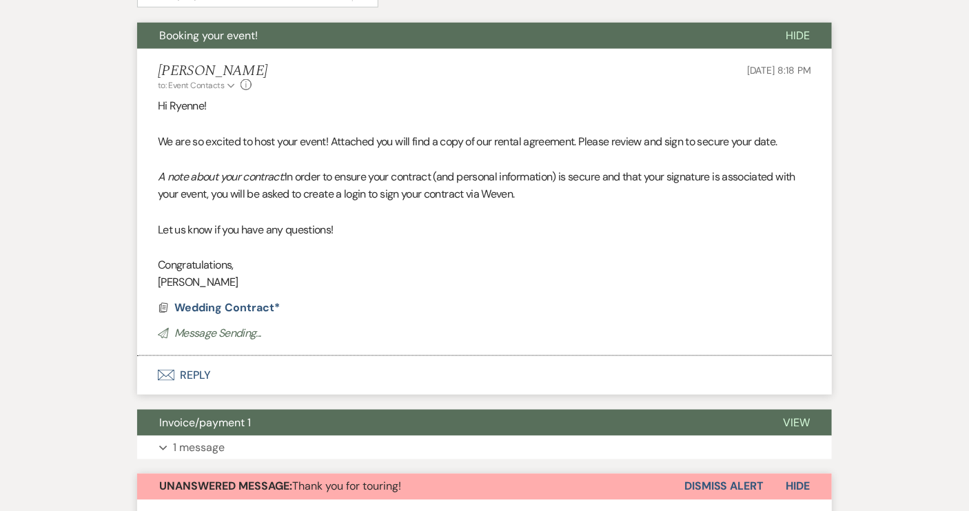
scroll to position [678, 0]
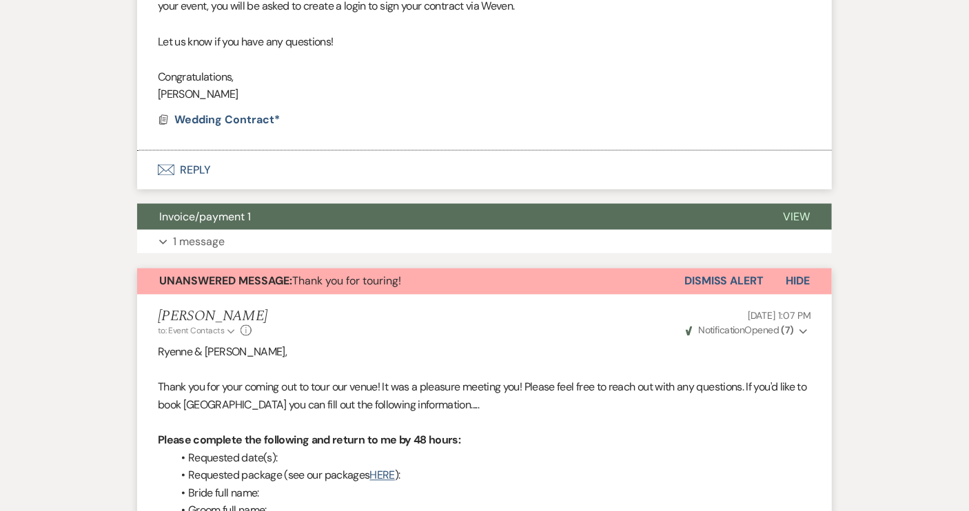
click at [751, 283] on button "Dismiss Alert" at bounding box center [723, 282] width 79 height 26
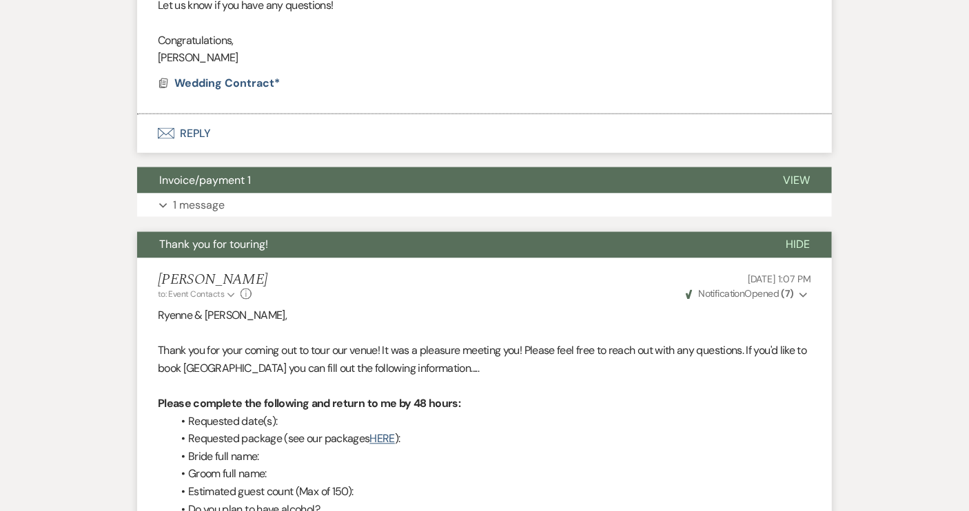
scroll to position [615, 0]
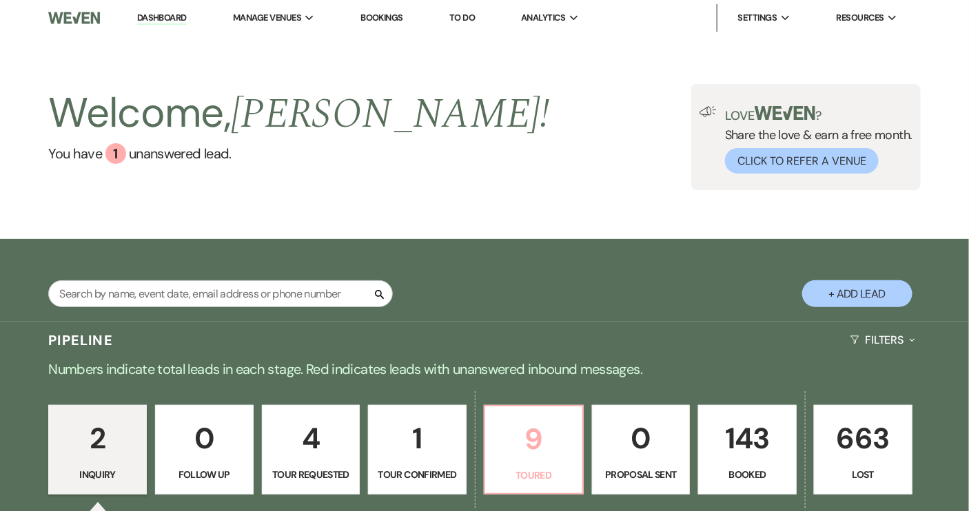
click at [550, 444] on p "9" at bounding box center [533, 439] width 81 height 46
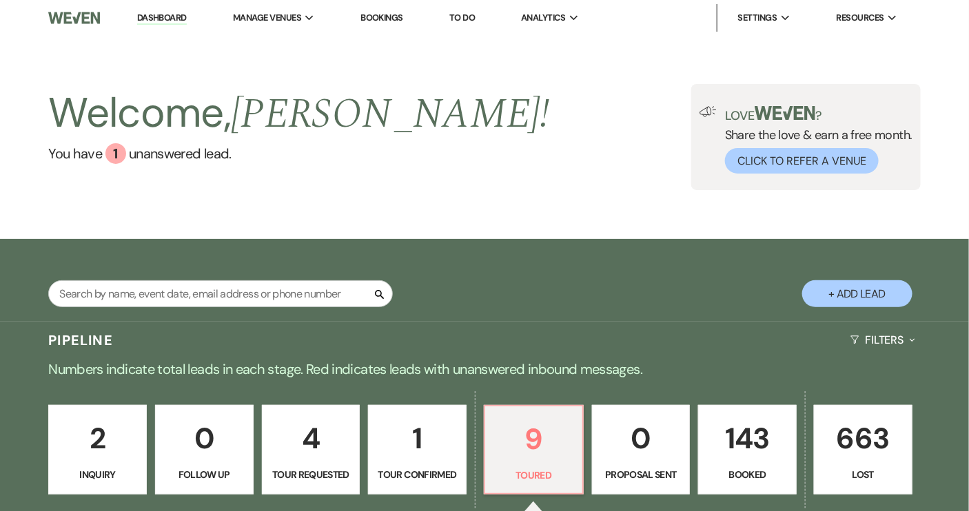
select select "5"
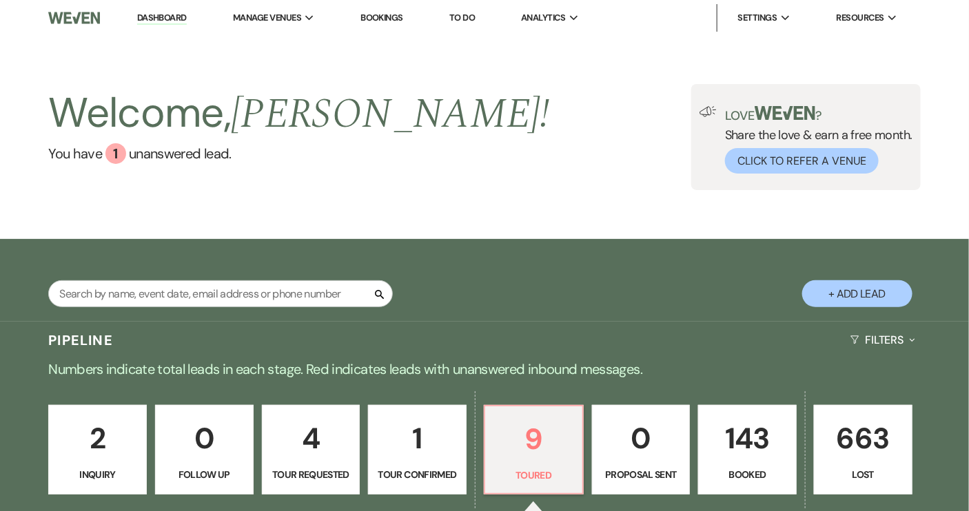
select select "5"
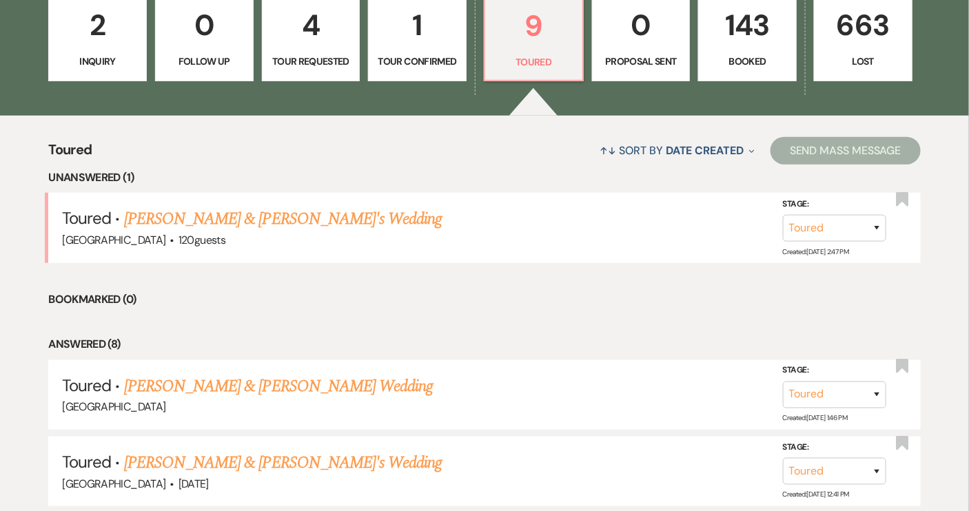
scroll to position [564, 0]
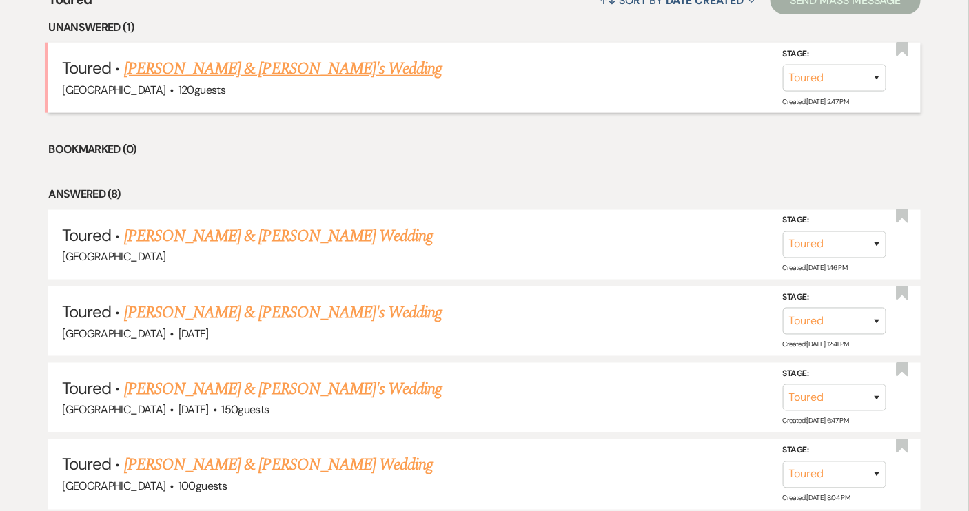
click at [300, 51] on li "Toured · [PERSON_NAME] & [PERSON_NAME]'s Wedding [GEOGRAPHIC_DATA] · 120 guests…" at bounding box center [484, 78] width 872 height 70
click at [301, 64] on link "[PERSON_NAME] & [PERSON_NAME]'s Wedding" at bounding box center [283, 69] width 318 height 25
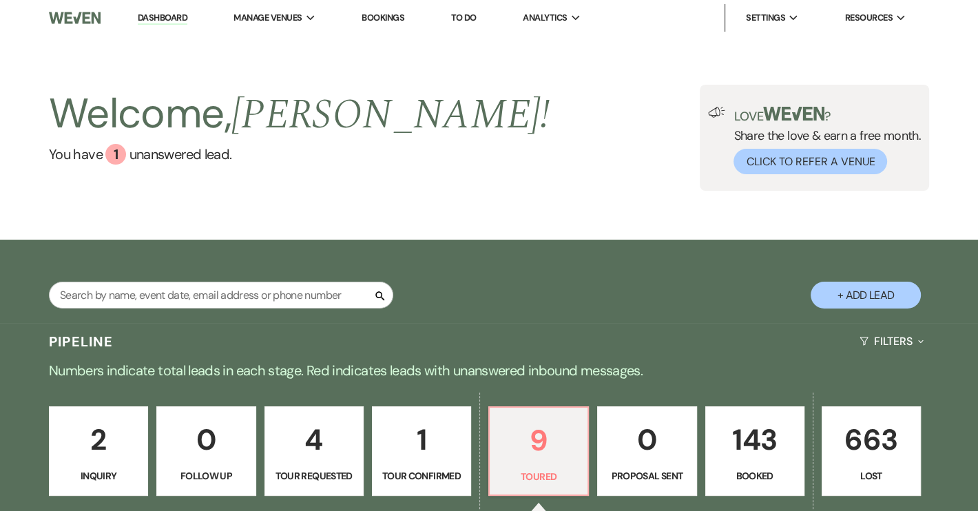
select select "5"
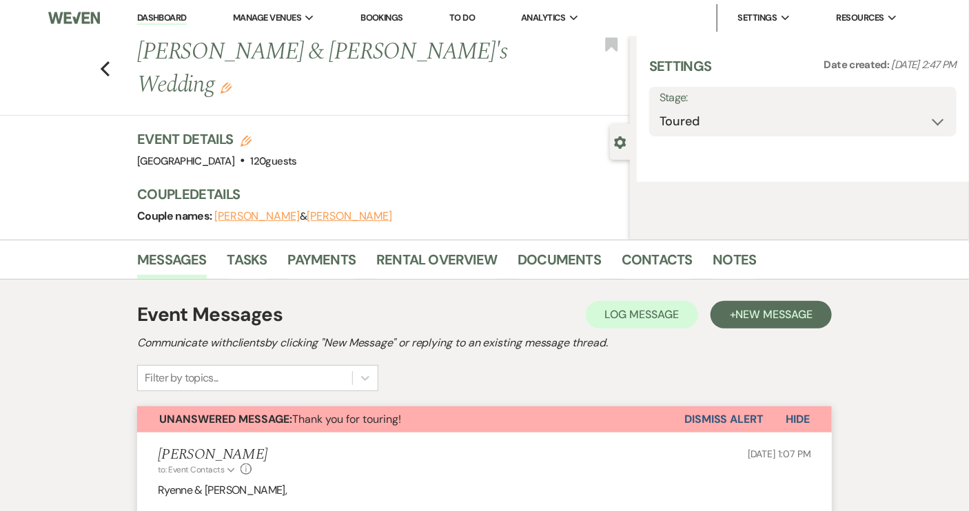
select select "12"
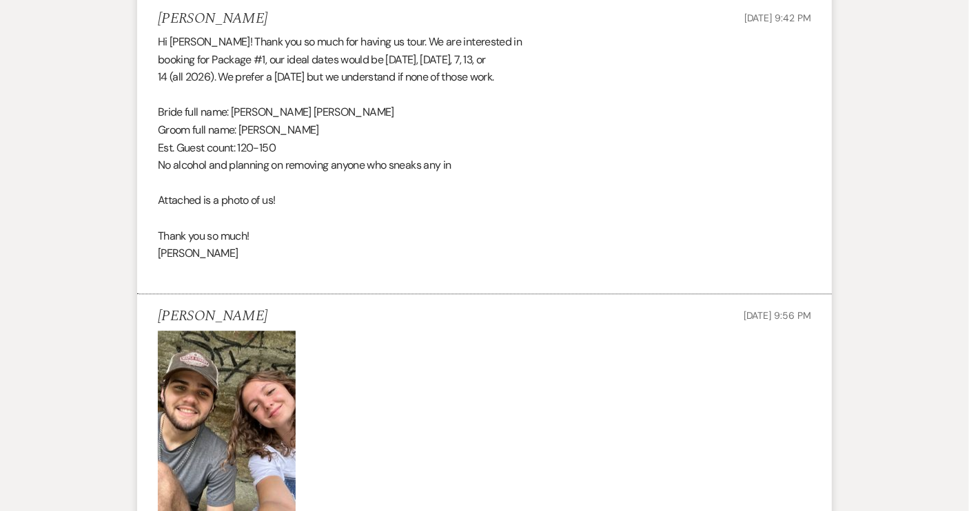
scroll to position [939, 0]
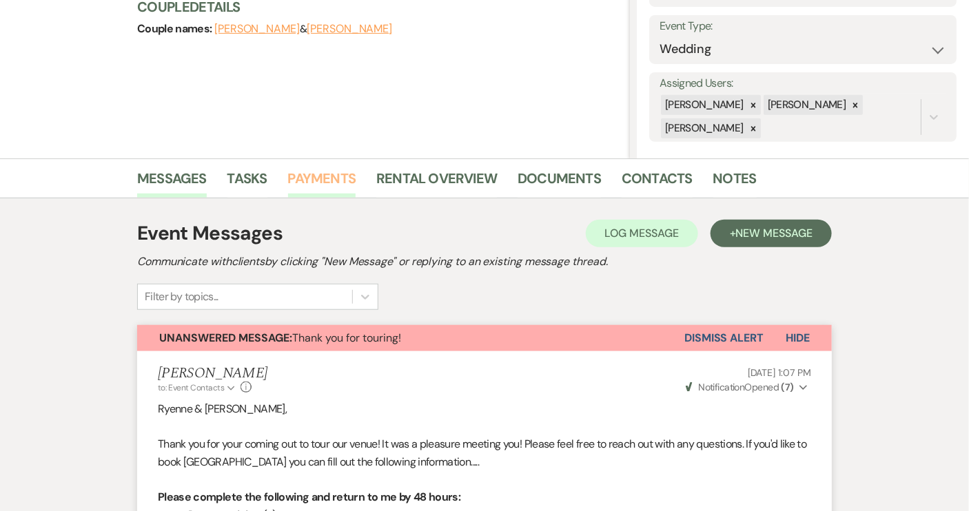
click at [306, 176] on link "Payments" at bounding box center [322, 182] width 68 height 30
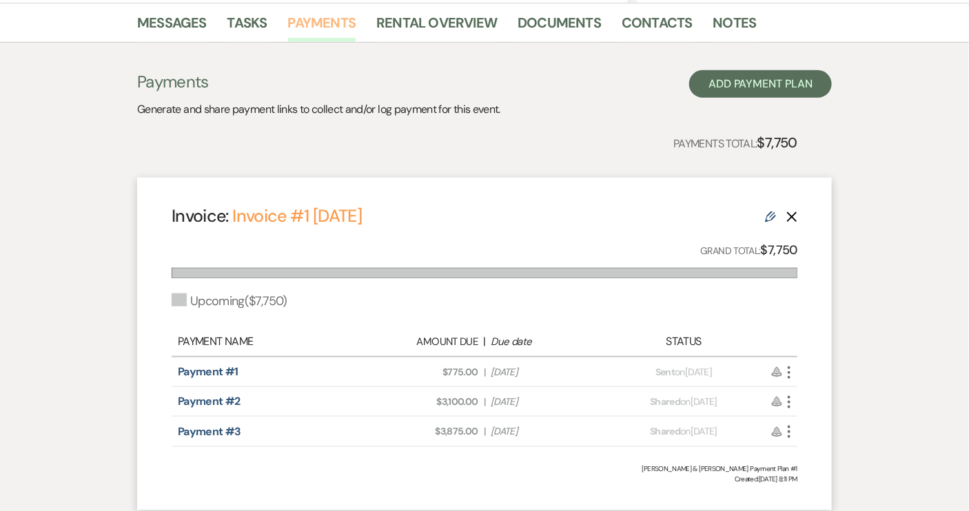
scroll to position [443, 0]
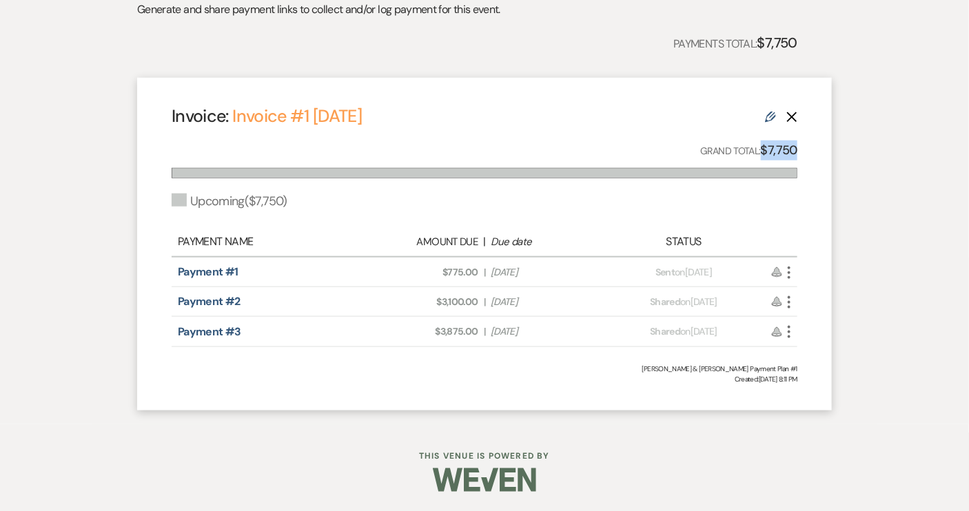
drag, startPoint x: 763, startPoint y: 148, endPoint x: 799, endPoint y: 150, distance: 35.9
click at [799, 150] on div "Invoice: Invoice #1 [DATE] Edit Delete Grand Total: $7,750 Upcoming ( $7,750 ) …" at bounding box center [484, 244] width 695 height 332
copy strong "$7,750"
drag, startPoint x: 449, startPoint y: 270, endPoint x: 478, endPoint y: 275, distance: 29.3
click at [478, 274] on div "Amount Due: $775.00 | Due Date [DATE]" at bounding box center [484, 272] width 245 height 14
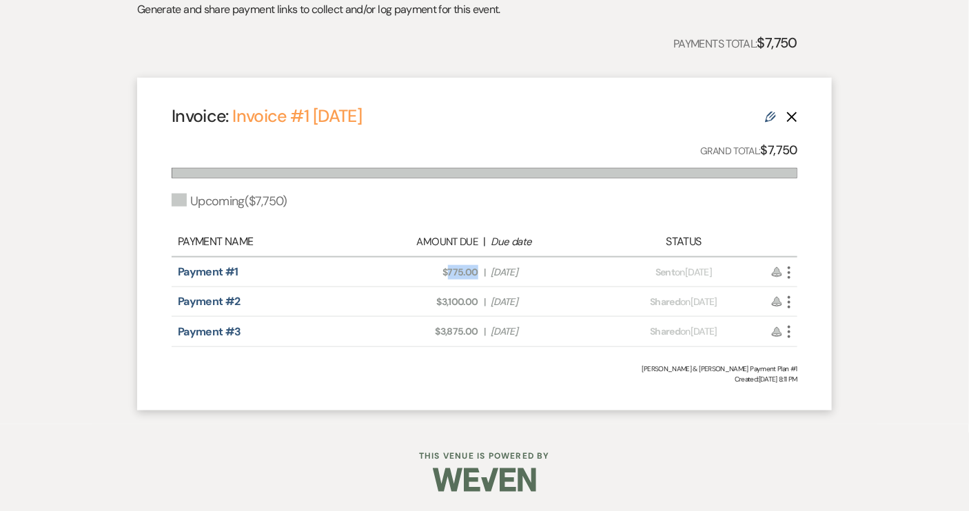
copy span "775.00"
drag, startPoint x: 441, startPoint y: 300, endPoint x: 484, endPoint y: 305, distance: 42.9
click at [484, 305] on div "Amount Due: $3,100.00 | Due Date [DATE]" at bounding box center [484, 302] width 245 height 14
copy span "3,100.00"
drag, startPoint x: 442, startPoint y: 328, endPoint x: 476, endPoint y: 326, distance: 34.5
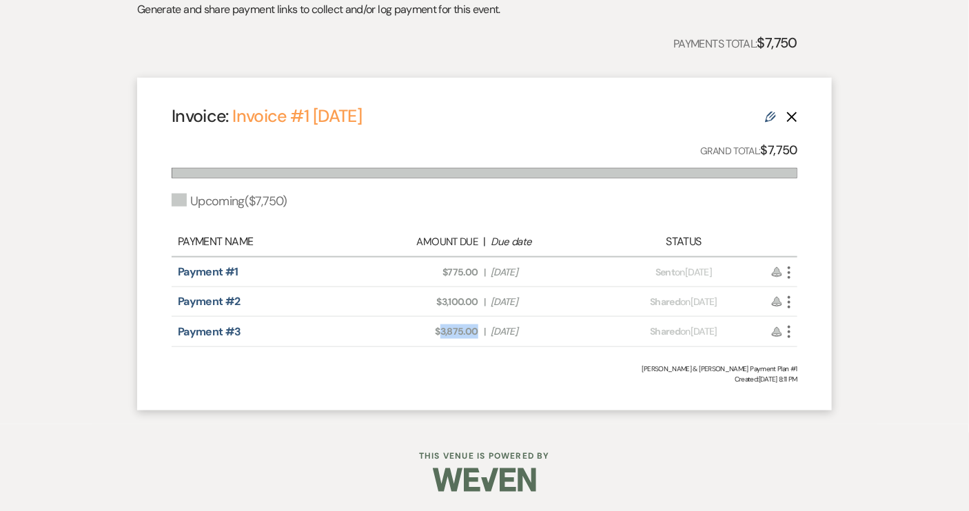
click at [476, 326] on span "Amount Due: $3,875.00" at bounding box center [423, 332] width 109 height 14
copy span "3,875.00"
